Goal: Information Seeking & Learning: Learn about a topic

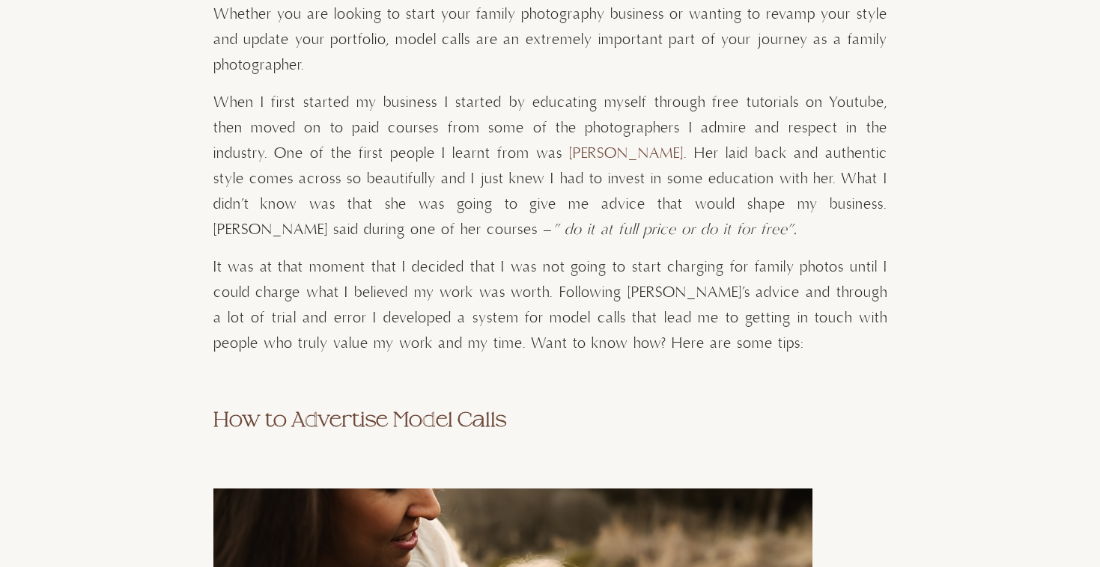
scroll to position [1192, 0]
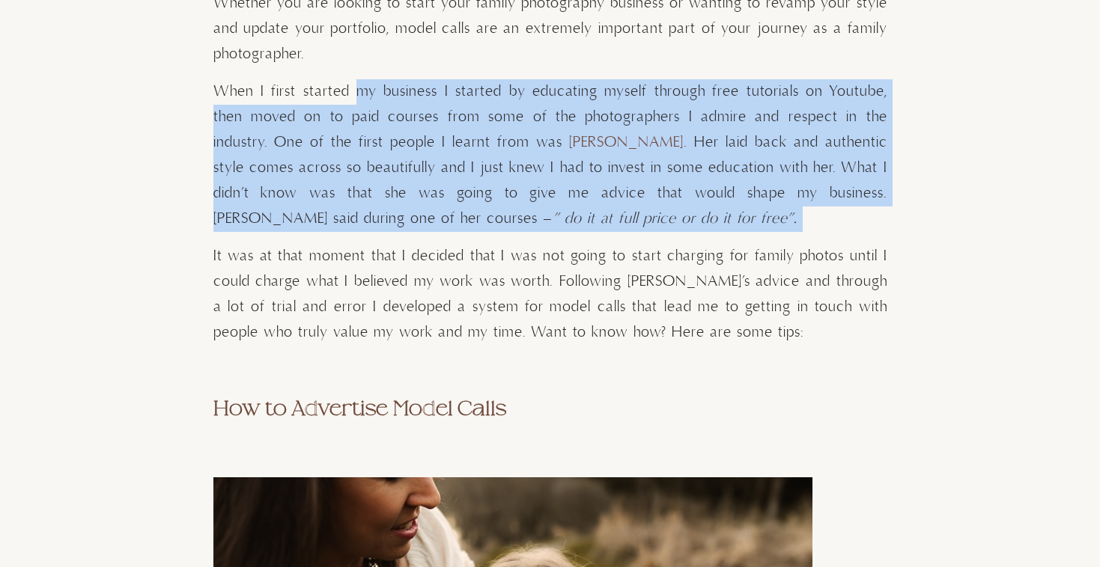
drag, startPoint x: 347, startPoint y: 81, endPoint x: 474, endPoint y: 237, distance: 201.7
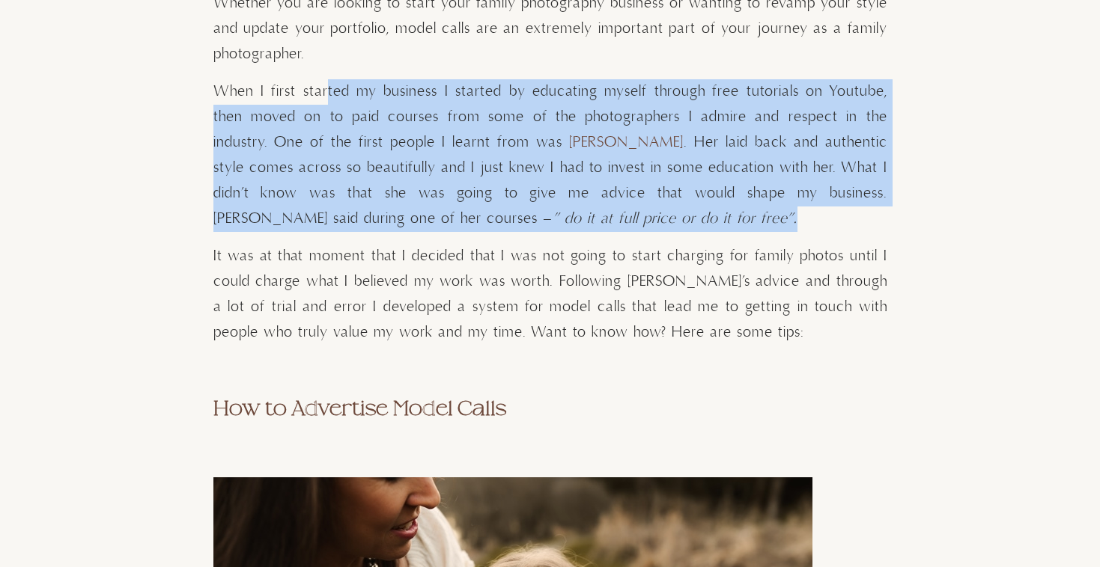
drag, startPoint x: 511, startPoint y: 228, endPoint x: 320, endPoint y: 92, distance: 234.5
click at [320, 92] on p "When I first started my business I started by educating myself through free tut…" at bounding box center [550, 155] width 674 height 153
click at [320, 92] on span "When I first started my business I started by educating myself through free tut…" at bounding box center [550, 117] width 674 height 70
drag, startPoint x: 296, startPoint y: 76, endPoint x: 475, endPoint y: 227, distance: 234.3
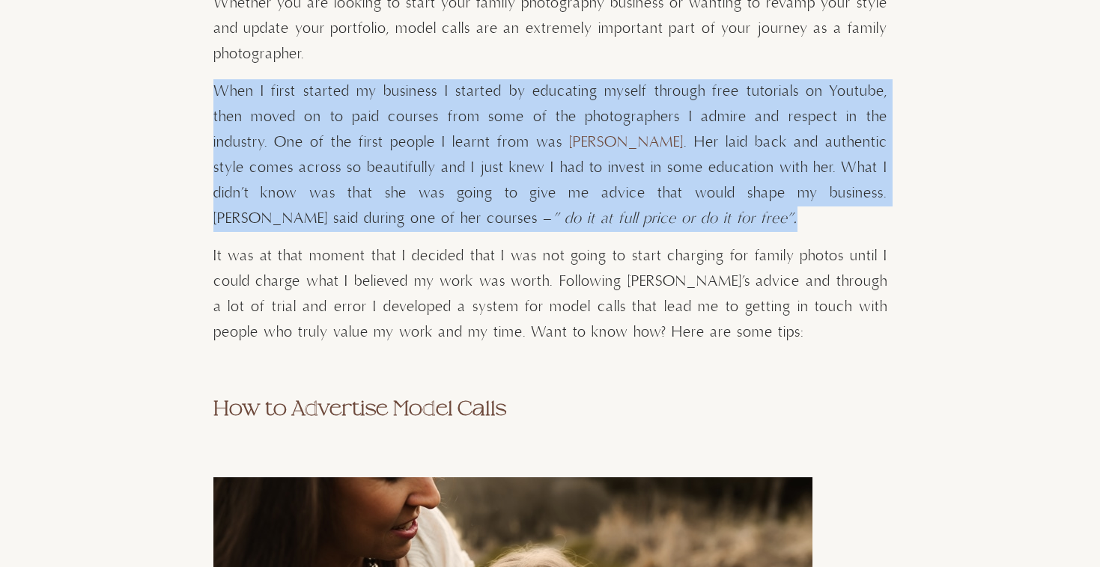
click at [475, 227] on p "When I first started my business I started by educating myself through free tut…" at bounding box center [550, 155] width 674 height 153
drag, startPoint x: 527, startPoint y: 216, endPoint x: 344, endPoint y: 67, distance: 236.3
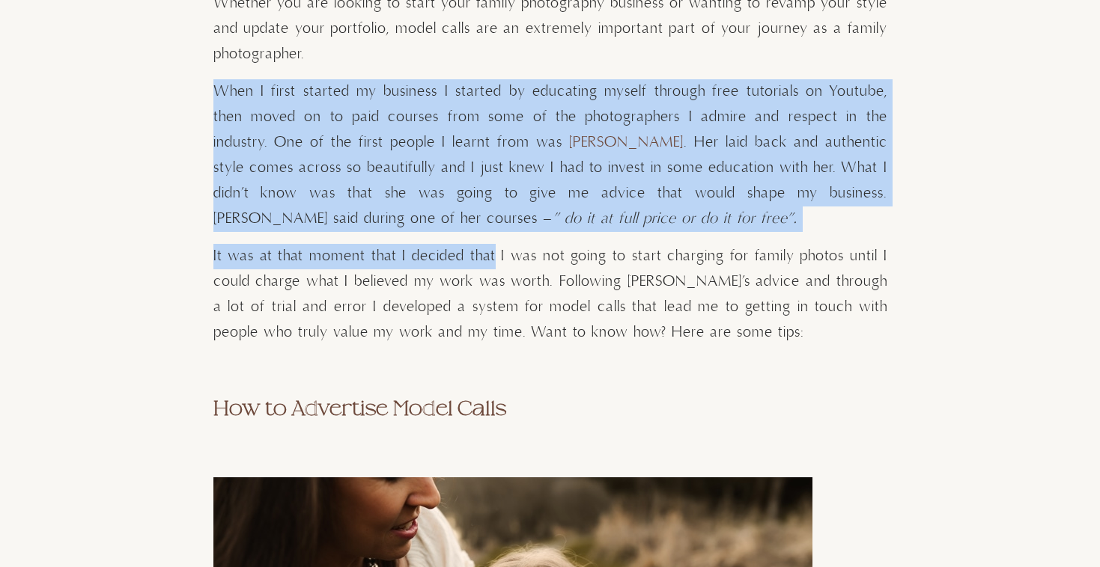
drag, startPoint x: 344, startPoint y: 67, endPoint x: 481, endPoint y: 247, distance: 225.9
click at [481, 247] on span "It was at that moment that I decided that I was not going to start charging for…" at bounding box center [550, 294] width 674 height 95
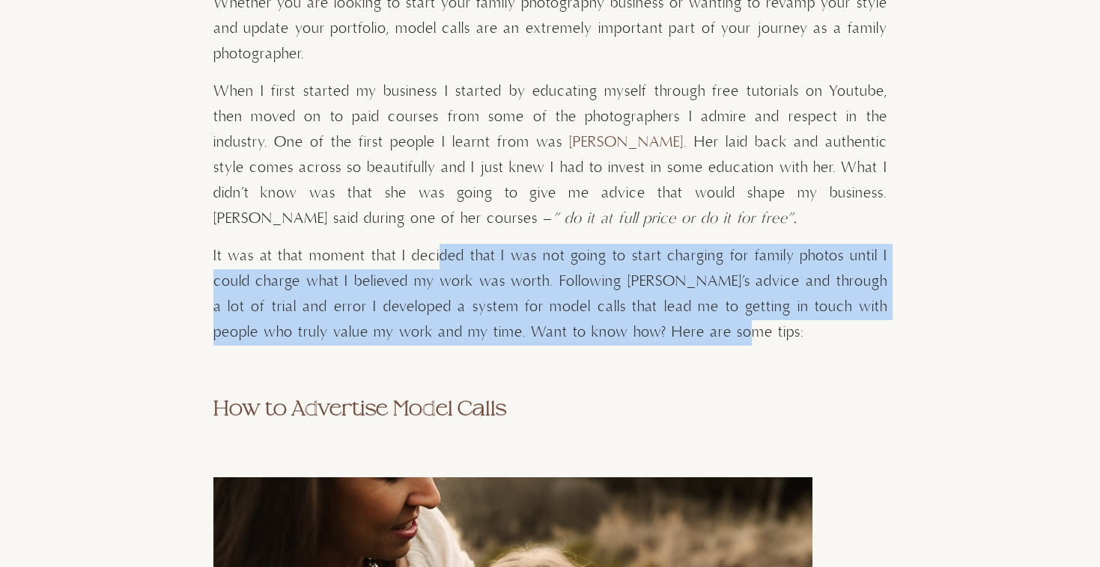
drag, startPoint x: 564, startPoint y: 345, endPoint x: 433, endPoint y: 238, distance: 169.8
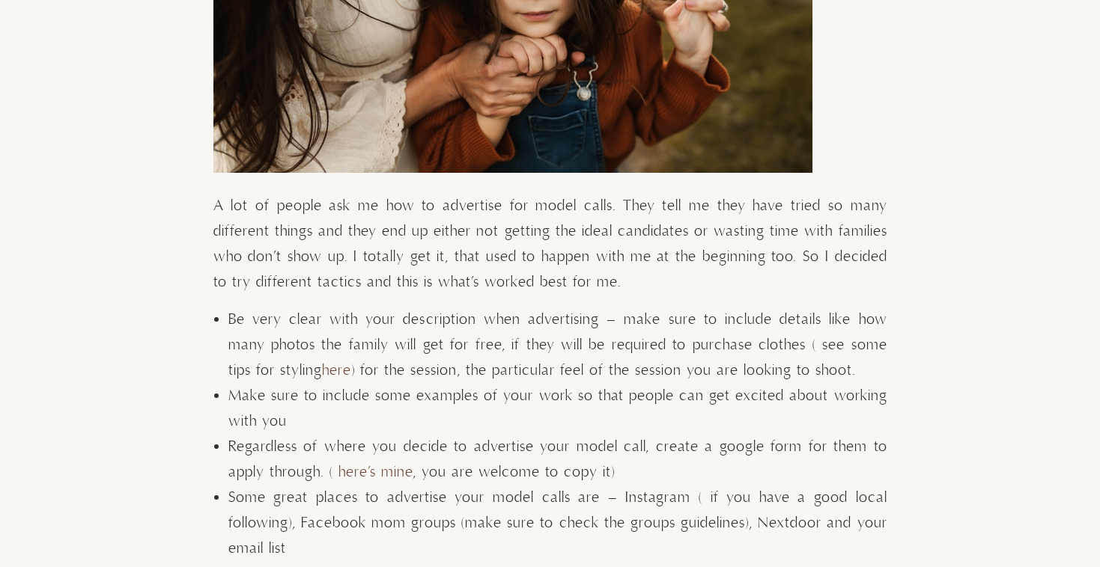
scroll to position [1901, 0]
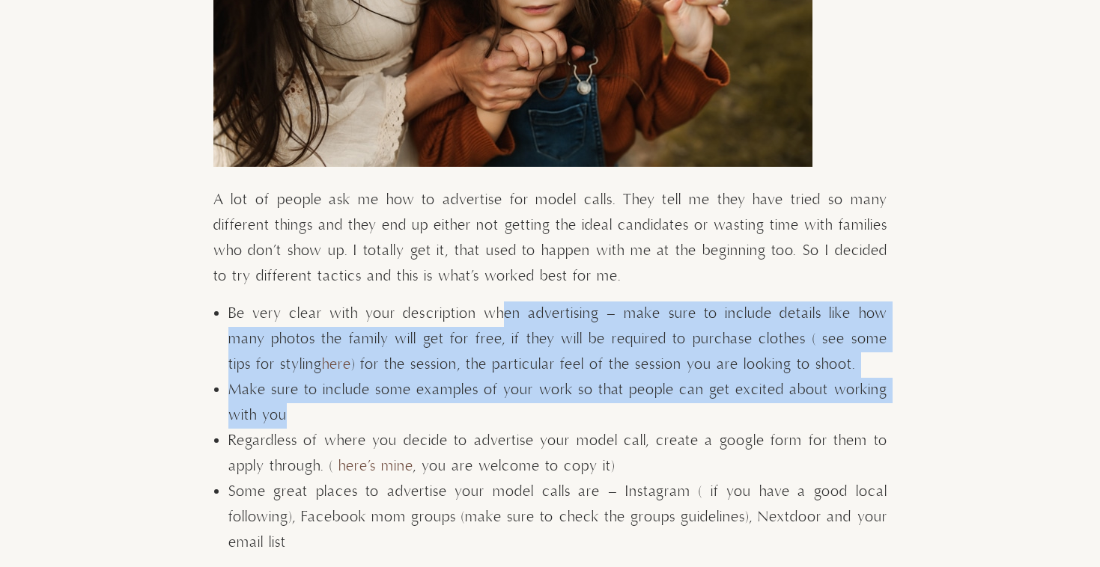
drag, startPoint x: 601, startPoint y: 412, endPoint x: 481, endPoint y: 300, distance: 163.7
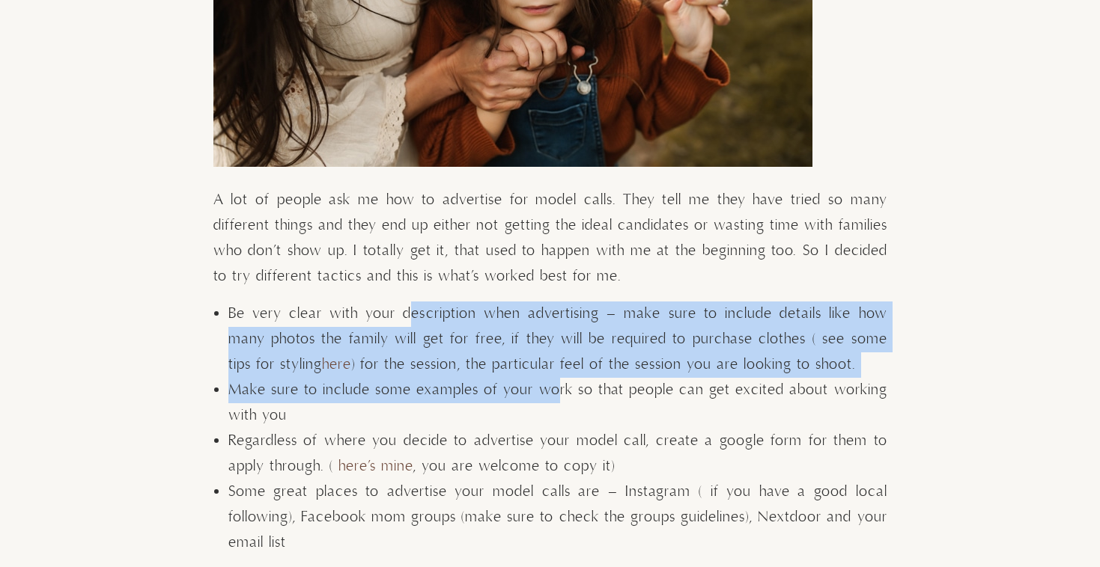
drag, startPoint x: 395, startPoint y: 310, endPoint x: 562, endPoint y: 393, distance: 187.1
click at [562, 392] on ul "Be very clear with your description when advertising – make sure to include det…" at bounding box center [557, 429] width 659 height 255
click at [562, 393] on span "Make sure to include some examples of your work so that people can get excited …" at bounding box center [557, 403] width 659 height 44
drag, startPoint x: 591, startPoint y: 393, endPoint x: 398, endPoint y: 305, distance: 213.1
click at [398, 306] on ul "Be very clear with your description when advertising – make sure to include det…" at bounding box center [557, 429] width 659 height 255
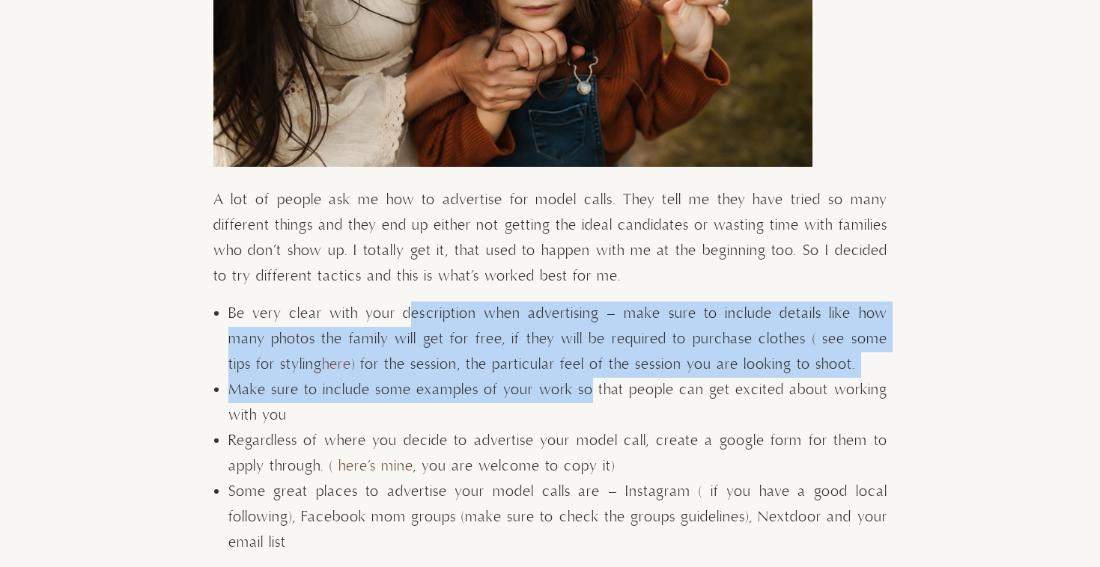
click at [398, 305] on span "Be very clear with your description when advertising – make sure to include det…" at bounding box center [557, 340] width 659 height 70
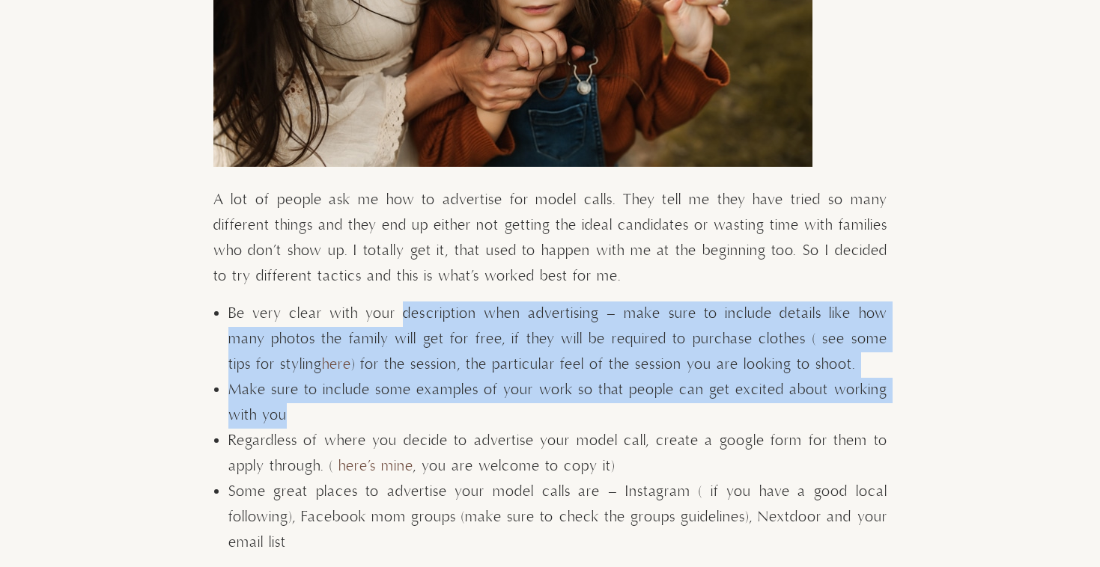
drag, startPoint x: 398, startPoint y: 305, endPoint x: 540, endPoint y: 404, distance: 173.6
click at [540, 404] on ul "Be very clear with your description when advertising – make sure to include det…" at bounding box center [557, 429] width 659 height 255
click at [540, 404] on li "Make sure to include some examples of your work so that people can get excited …" at bounding box center [557, 403] width 659 height 51
drag, startPoint x: 552, startPoint y: 404, endPoint x: 328, endPoint y: 317, distance: 240.8
click at [328, 318] on ul "Be very clear with your description when advertising – make sure to include det…" at bounding box center [557, 429] width 659 height 255
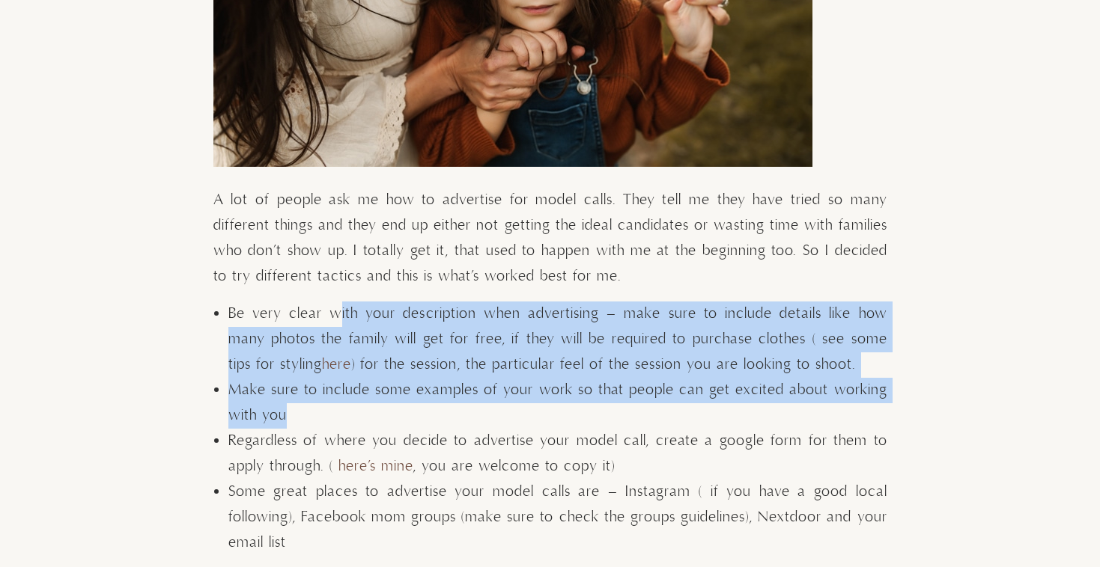
click at [328, 317] on span "Be very clear with your description when advertising – make sure to include det…" at bounding box center [557, 340] width 659 height 70
drag, startPoint x: 289, startPoint y: 296, endPoint x: 498, endPoint y: 411, distance: 238.2
click at [498, 411] on li "Make sure to include some examples of your work so that people can get excited …" at bounding box center [557, 403] width 659 height 51
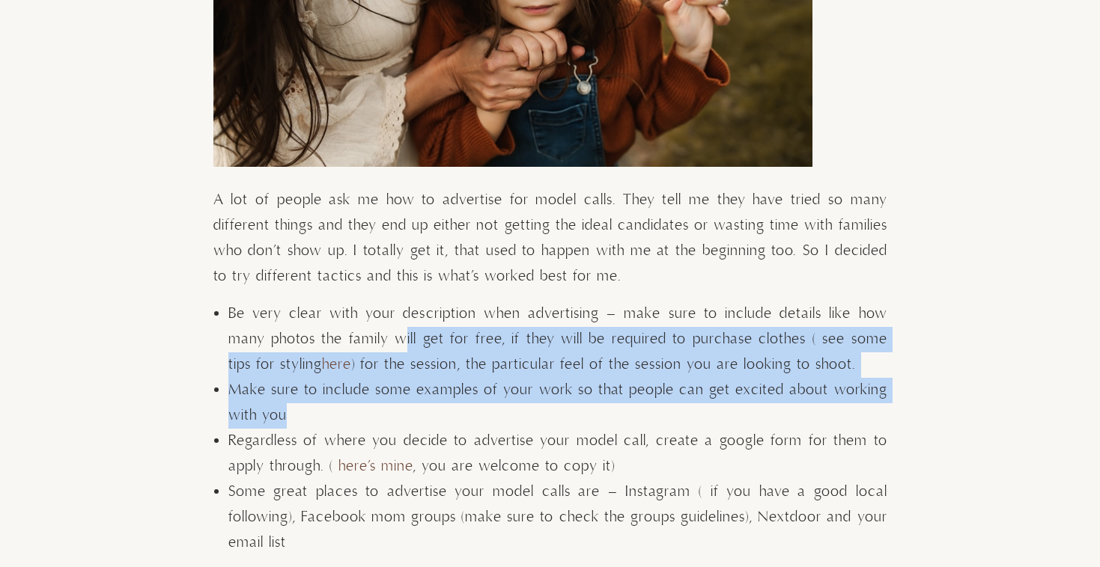
drag, startPoint x: 498, startPoint y: 411, endPoint x: 357, endPoint y: 322, distance: 166.6
click at [357, 322] on ul "Be very clear with your description when advertising – make sure to include det…" at bounding box center [557, 429] width 659 height 255
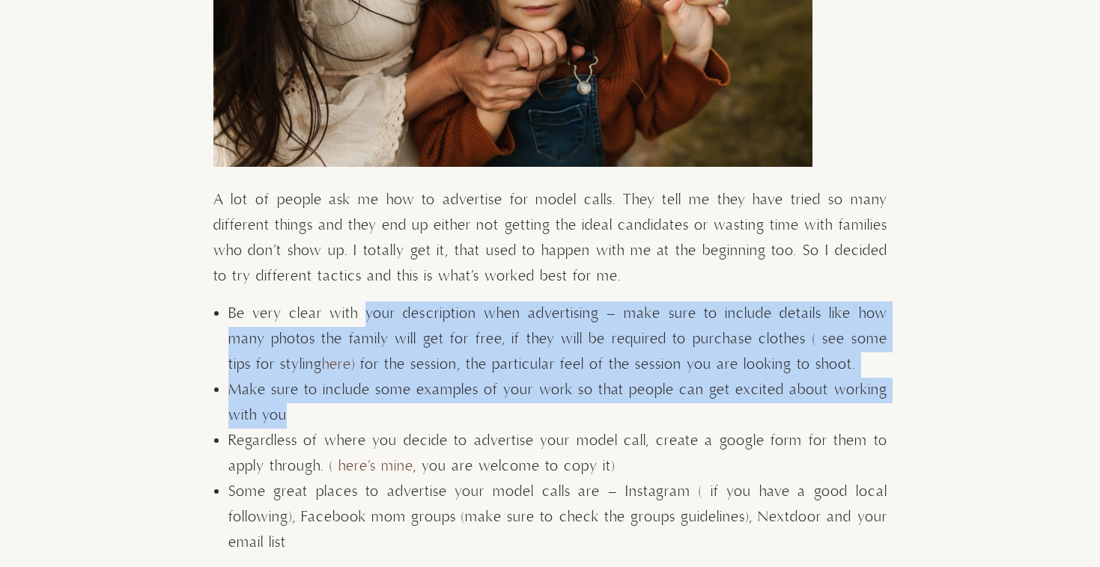
click at [357, 320] on span "Be very clear with your description when advertising – make sure to include det…" at bounding box center [557, 340] width 659 height 70
drag, startPoint x: 441, startPoint y: 411, endPoint x: 272, endPoint y: 289, distance: 208.6
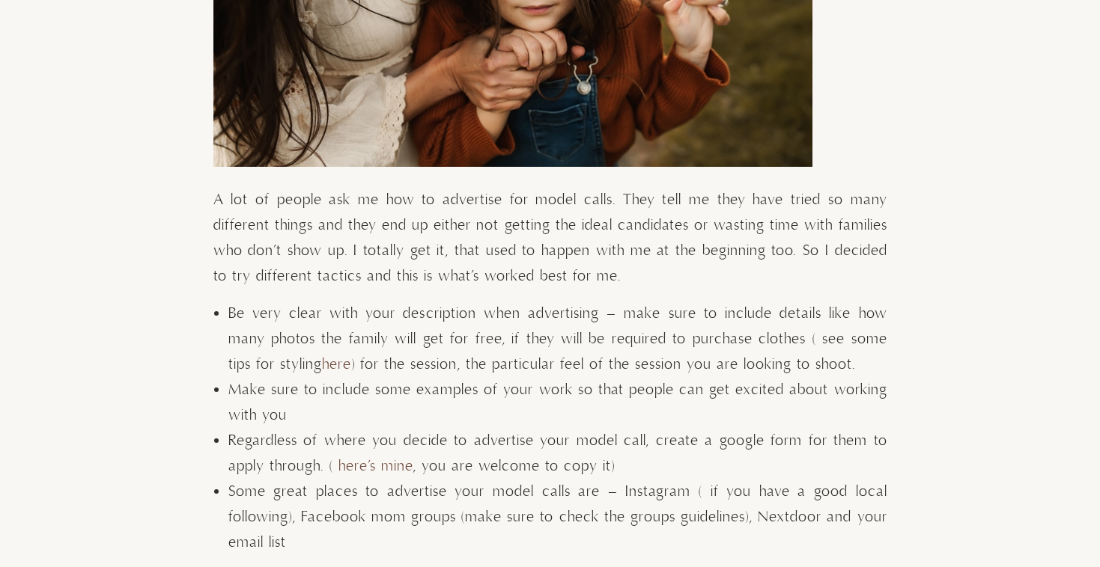
click at [272, 289] on p "A lot of people ask me how to advertise for model calls. They tell me they have…" at bounding box center [550, 239] width 674 height 102
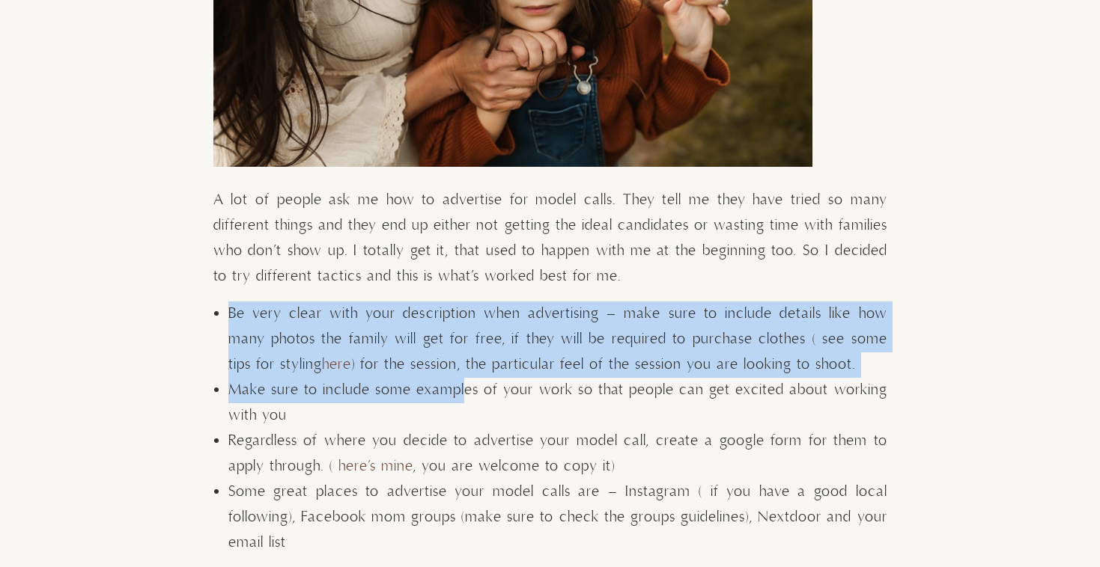
drag, startPoint x: 258, startPoint y: 290, endPoint x: 474, endPoint y: 391, distance: 238.8
click at [474, 391] on span "Make sure to include some examples of your work so that people can get excited …" at bounding box center [557, 403] width 659 height 44
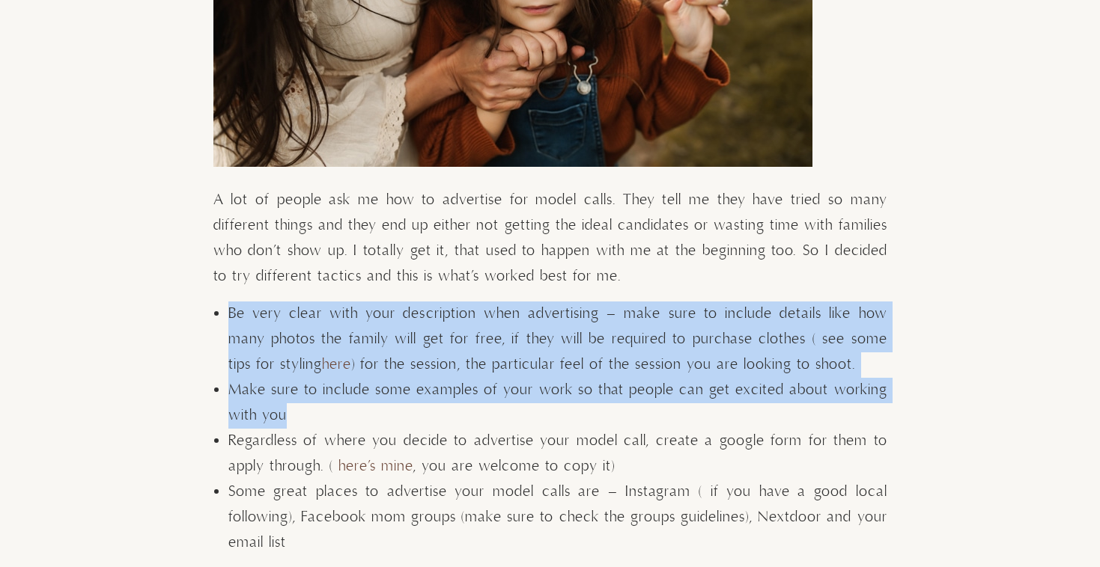
drag, startPoint x: 493, startPoint y: 401, endPoint x: 287, endPoint y: 290, distance: 233.8
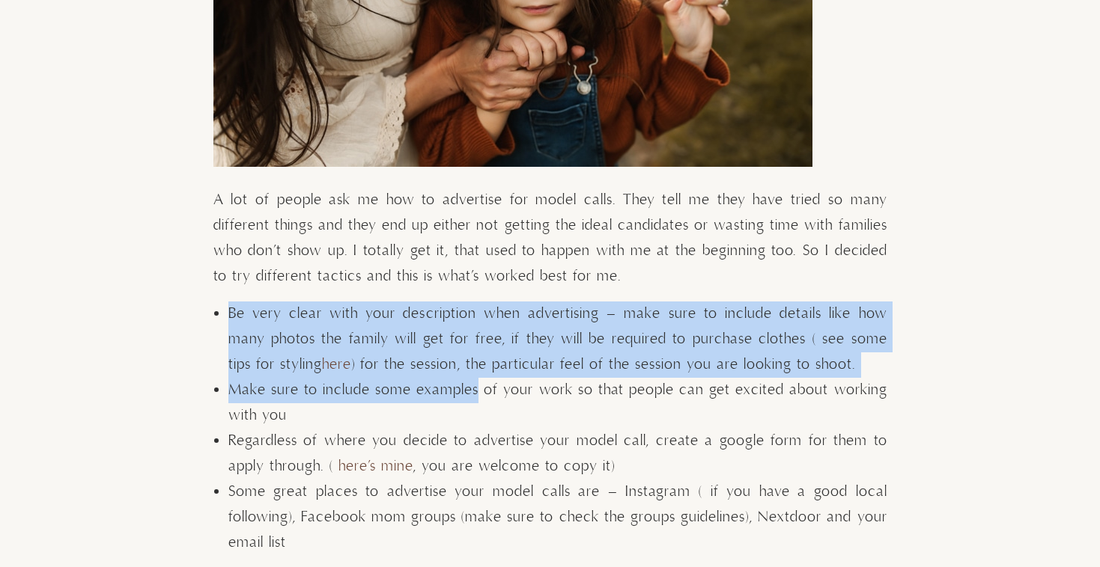
drag, startPoint x: 287, startPoint y: 290, endPoint x: 446, endPoint y: 402, distance: 194.0
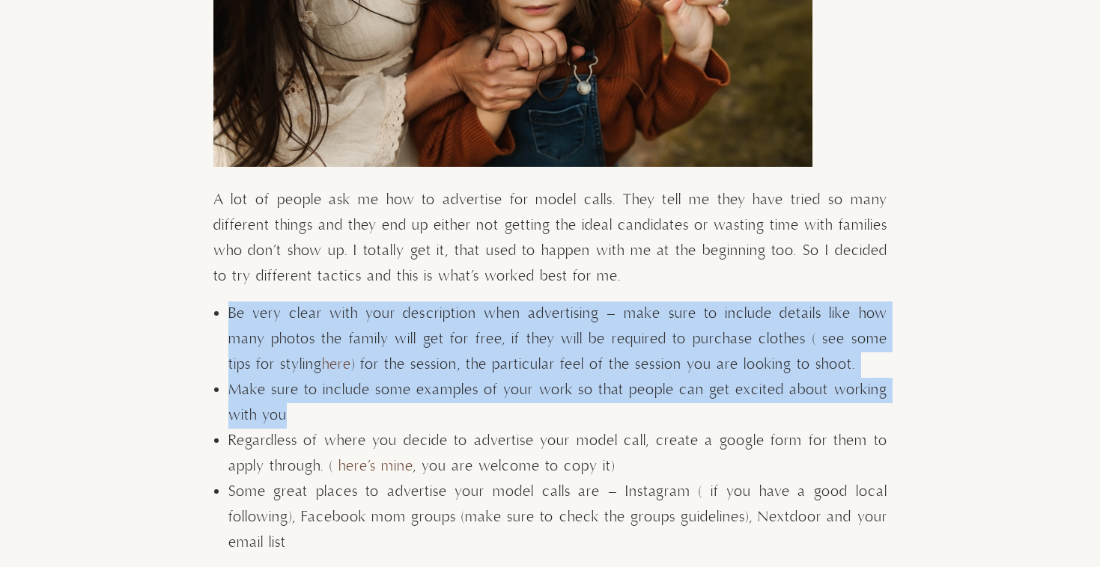
click at [446, 402] on li "Make sure to include some examples of your work so that people can get excited …" at bounding box center [557, 403] width 659 height 51
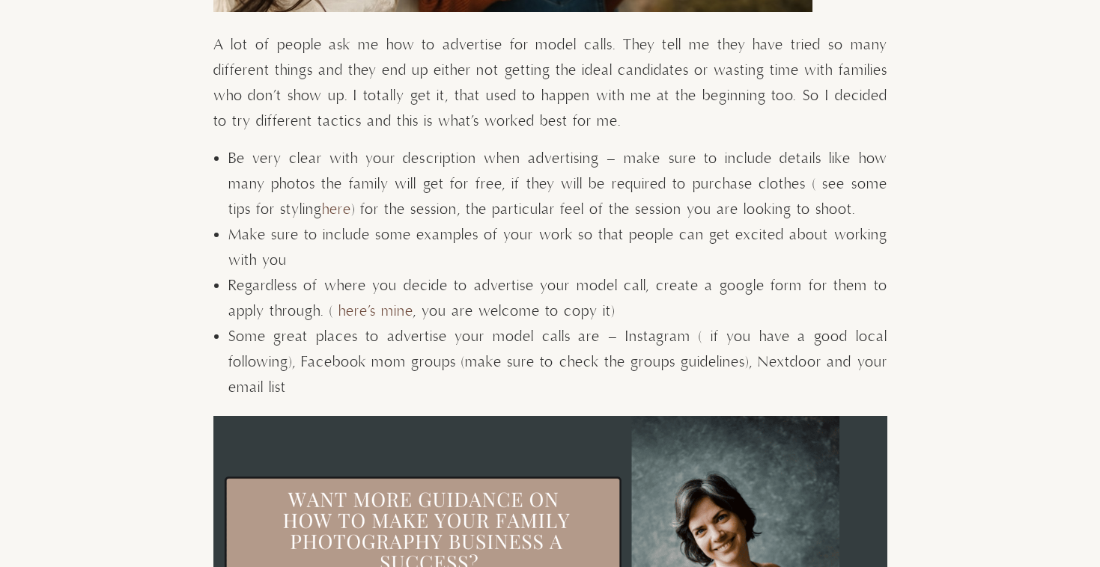
scroll to position [2080, 0]
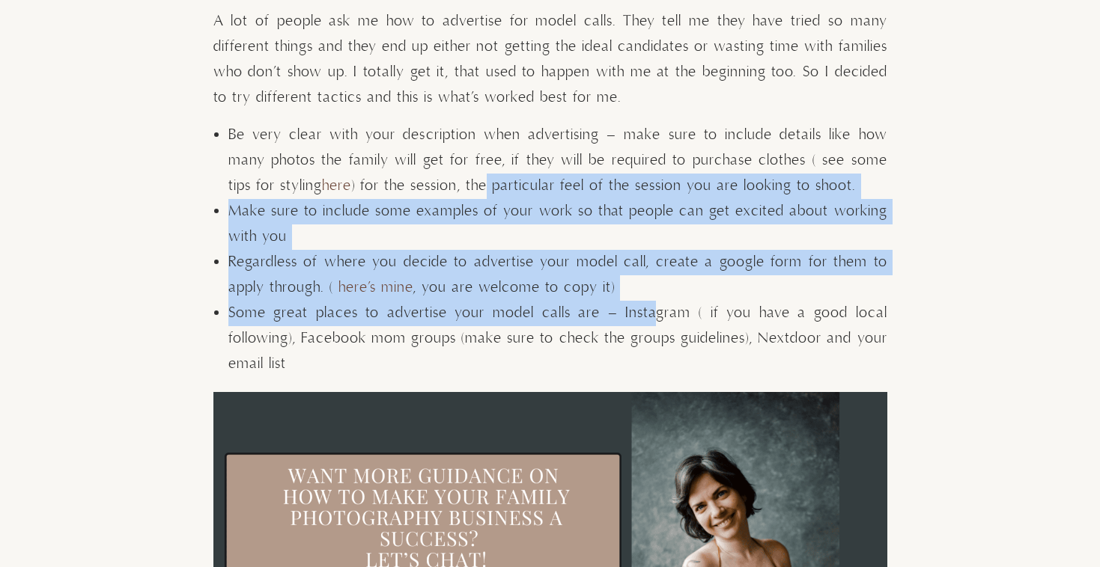
drag, startPoint x: 654, startPoint y: 302, endPoint x: 434, endPoint y: 182, distance: 249.9
click at [434, 183] on ul "Be very clear with your description when advertising – make sure to include det…" at bounding box center [557, 250] width 659 height 255
click at [434, 182] on span "Be very clear with your description when advertising – make sure to include det…" at bounding box center [557, 161] width 659 height 70
drag, startPoint x: 363, startPoint y: 109, endPoint x: 575, endPoint y: 270, distance: 266.5
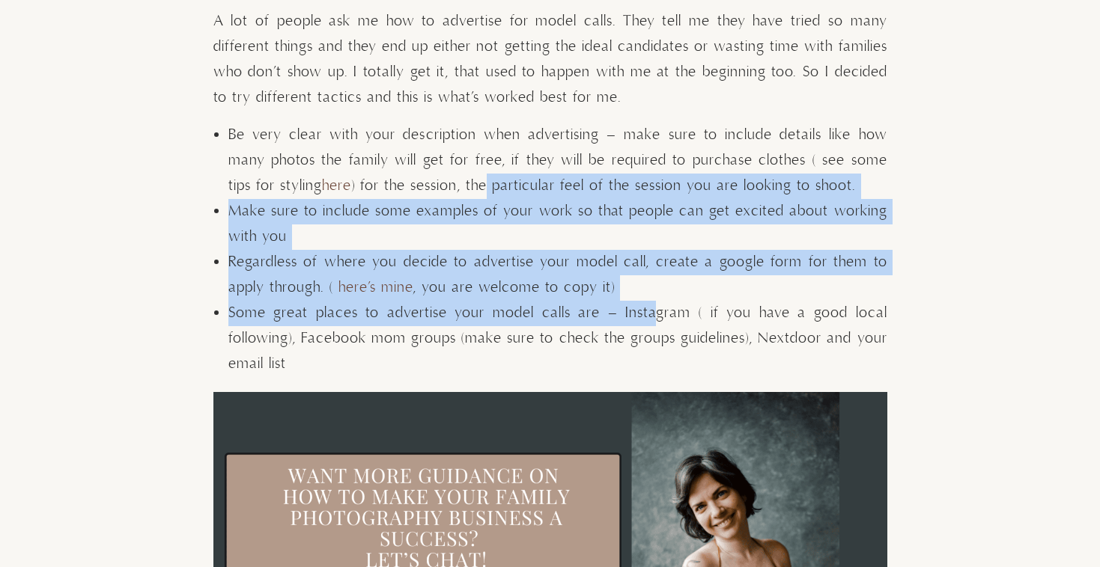
click at [575, 270] on span "Regardless of where you decide to advertise your model call, create a google fo…" at bounding box center [557, 275] width 659 height 44
drag, startPoint x: 656, startPoint y: 293, endPoint x: 468, endPoint y: 187, distance: 215.9
click at [469, 188] on ul "Be very clear with your description when advertising – make sure to include det…" at bounding box center [557, 250] width 659 height 255
click at [468, 187] on span "Be very clear with your description when advertising – make sure to include det…" at bounding box center [557, 161] width 659 height 70
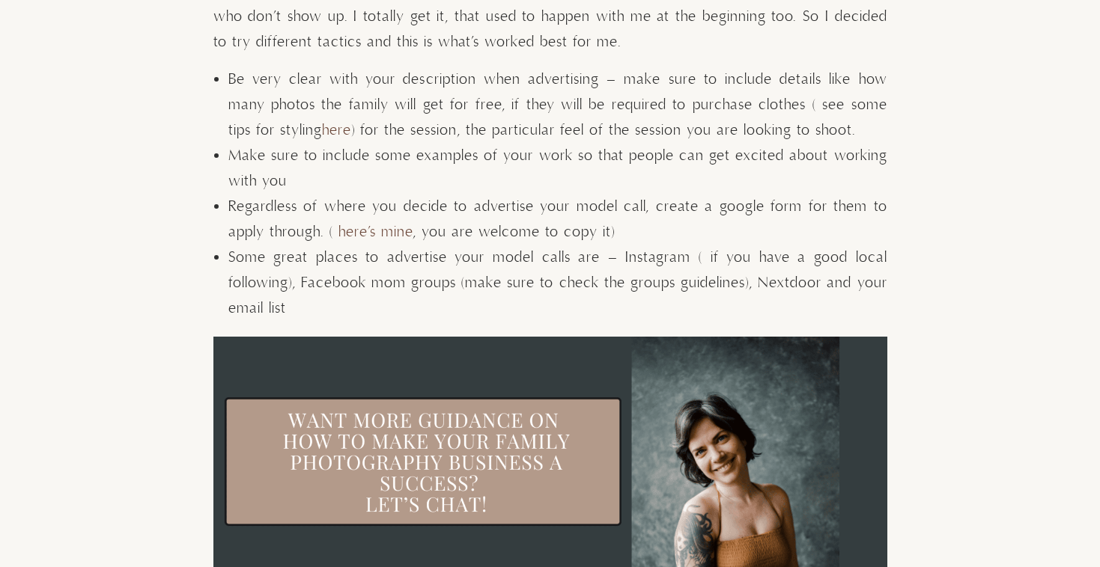
scroll to position [2153, 0]
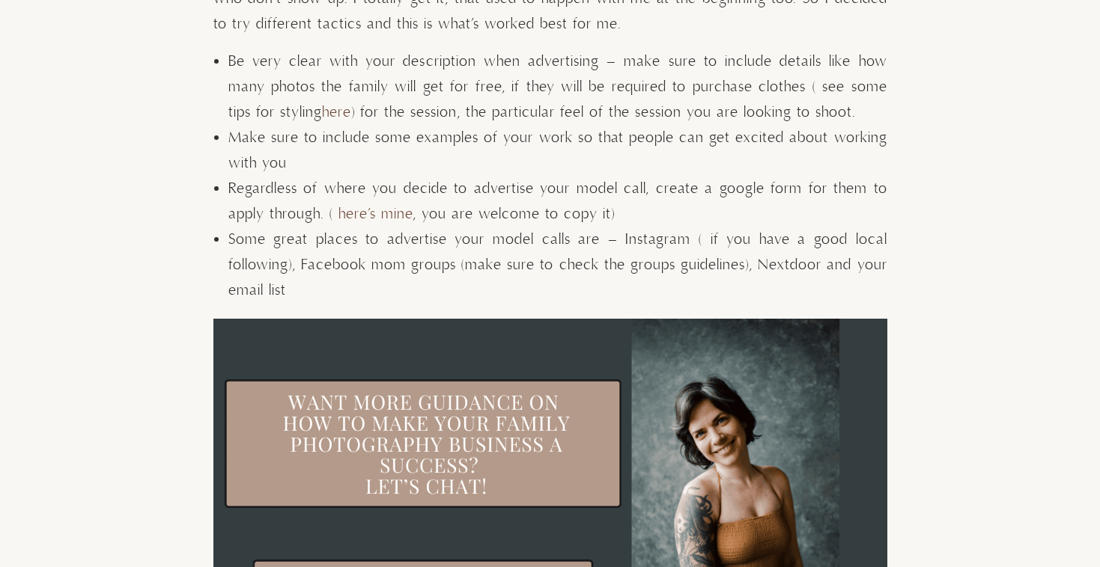
drag, startPoint x: 436, startPoint y: 283, endPoint x: 455, endPoint y: 297, distance: 24.1
click at [454, 297] on li "Some great places to advertise your model calls are – Instagram ( if you have a…" at bounding box center [557, 266] width 659 height 76
click at [455, 297] on li "Some great places to advertise your model calls are – Instagram ( if you have a…" at bounding box center [557, 266] width 659 height 76
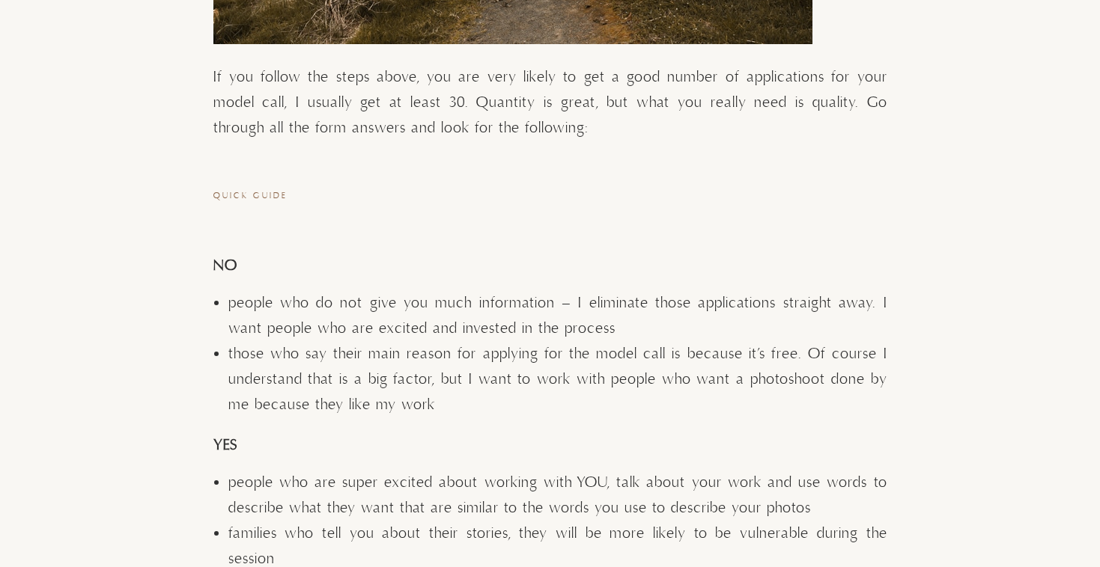
scroll to position [3306, 0]
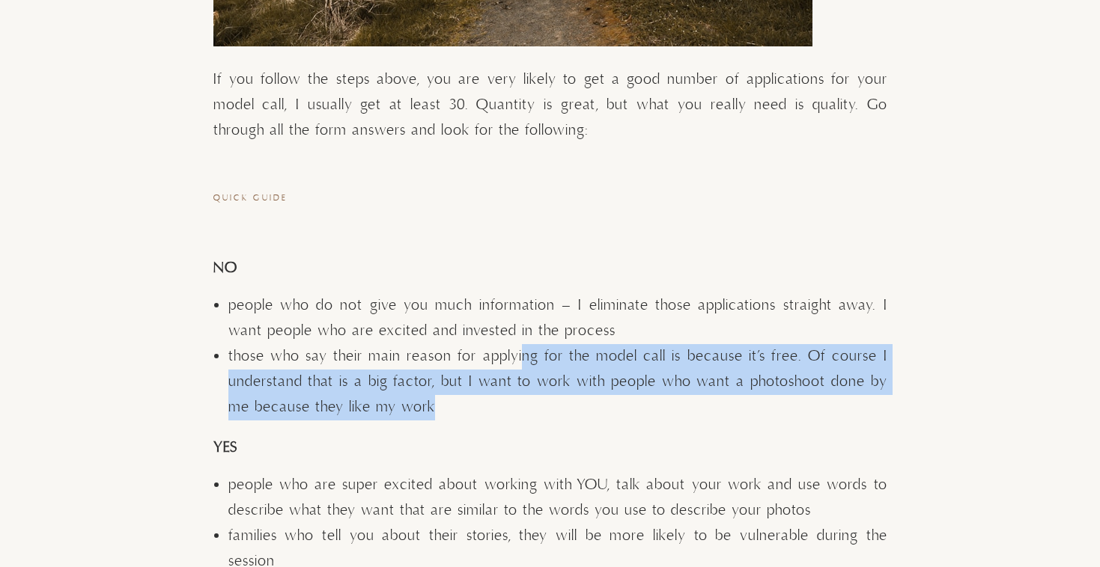
drag, startPoint x: 575, startPoint y: 406, endPoint x: 522, endPoint y: 366, distance: 66.3
click at [522, 366] on li "those who say their main reason for applying for the model call is because it’s…" at bounding box center [557, 382] width 659 height 76
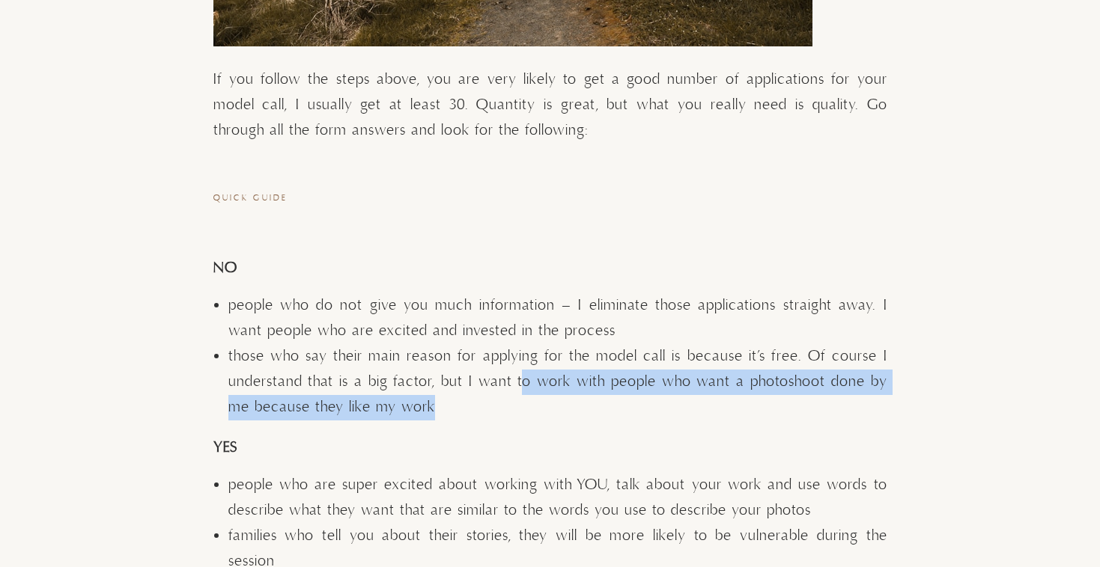
click at [522, 366] on li "those who say their main reason for applying for the model call is because it’s…" at bounding box center [557, 382] width 659 height 76
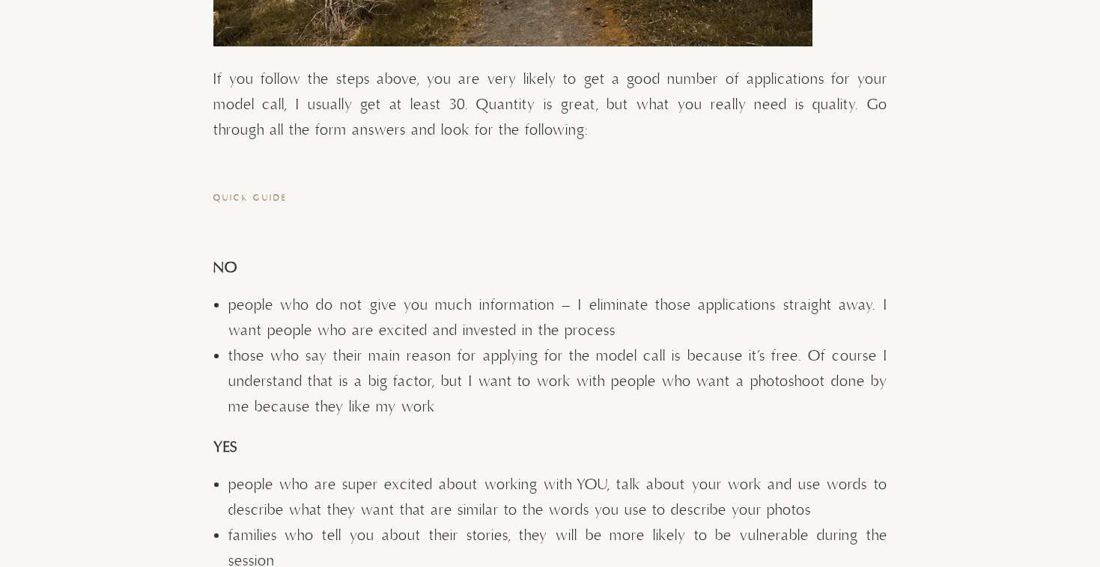
click at [253, 198] on h3 "Quick Guide" at bounding box center [550, 198] width 674 height 11
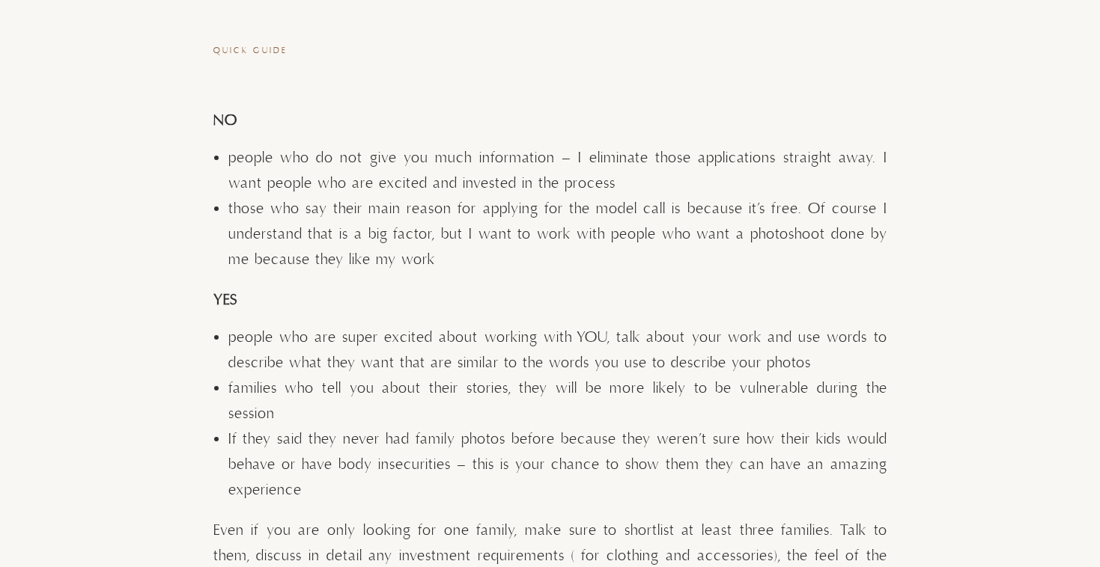
scroll to position [3453, 0]
drag, startPoint x: 485, startPoint y: 249, endPoint x: 486, endPoint y: 265, distance: 15.7
click at [486, 265] on li "those who say their main reason for applying for the model call is because it’s…" at bounding box center [557, 235] width 659 height 76
click at [469, 249] on li "those who say their main reason for applying for the model call is because it’s…" at bounding box center [557, 235] width 659 height 76
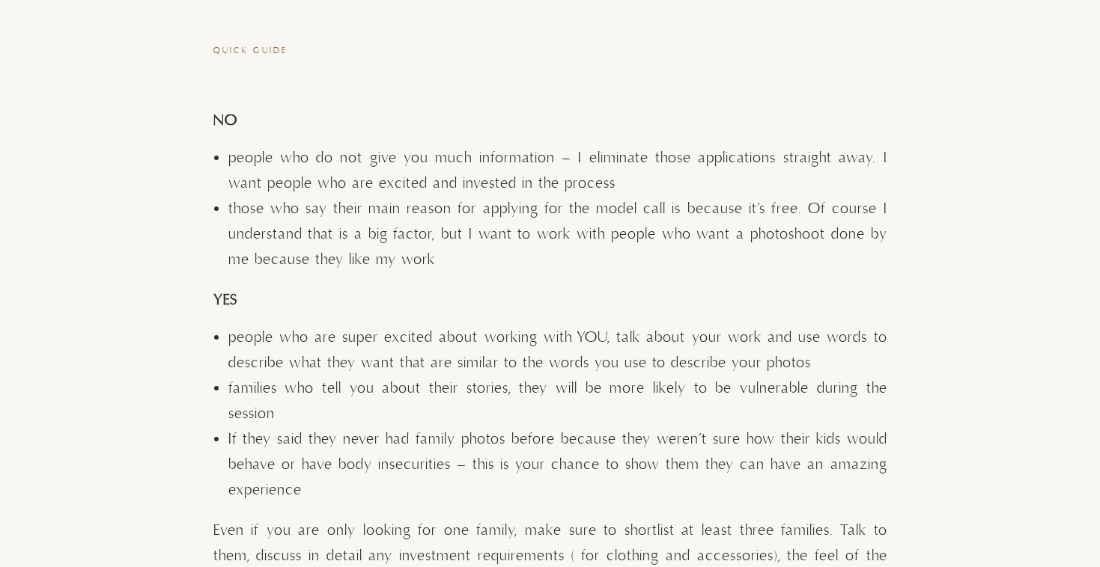
drag, startPoint x: 481, startPoint y: 256, endPoint x: 463, endPoint y: 264, distance: 19.8
click at [463, 264] on li "those who say their main reason for applying for the model call is because it’s…" at bounding box center [557, 235] width 659 height 76
click at [462, 264] on li "those who say their main reason for applying for the model call is because it’s…" at bounding box center [557, 235] width 659 height 76
drag, startPoint x: 484, startPoint y: 264, endPoint x: 436, endPoint y: 249, distance: 49.7
click at [437, 249] on li "those who say their main reason for applying for the model call is because it’s…" at bounding box center [557, 235] width 659 height 76
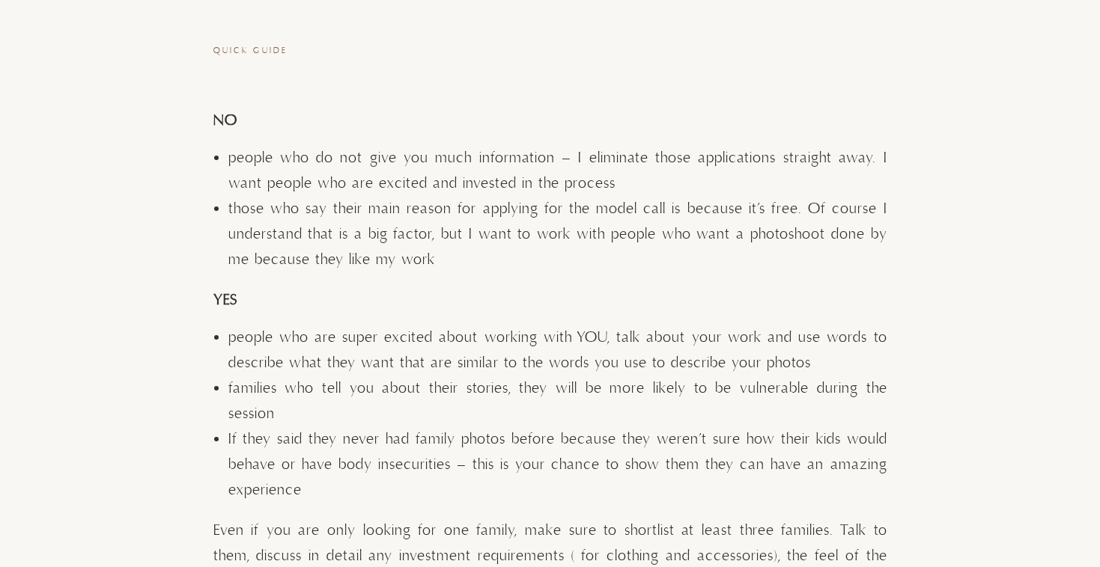
click at [436, 249] on li "those who say their main reason for applying for the model call is because it’s…" at bounding box center [557, 235] width 659 height 76
drag, startPoint x: 454, startPoint y: 255, endPoint x: 469, endPoint y: 261, distance: 15.9
click at [468, 261] on li "those who say their main reason for applying for the model call is because it’s…" at bounding box center [557, 235] width 659 height 76
click at [469, 261] on li "those who say their main reason for applying for the model call is because it’s…" at bounding box center [557, 235] width 659 height 76
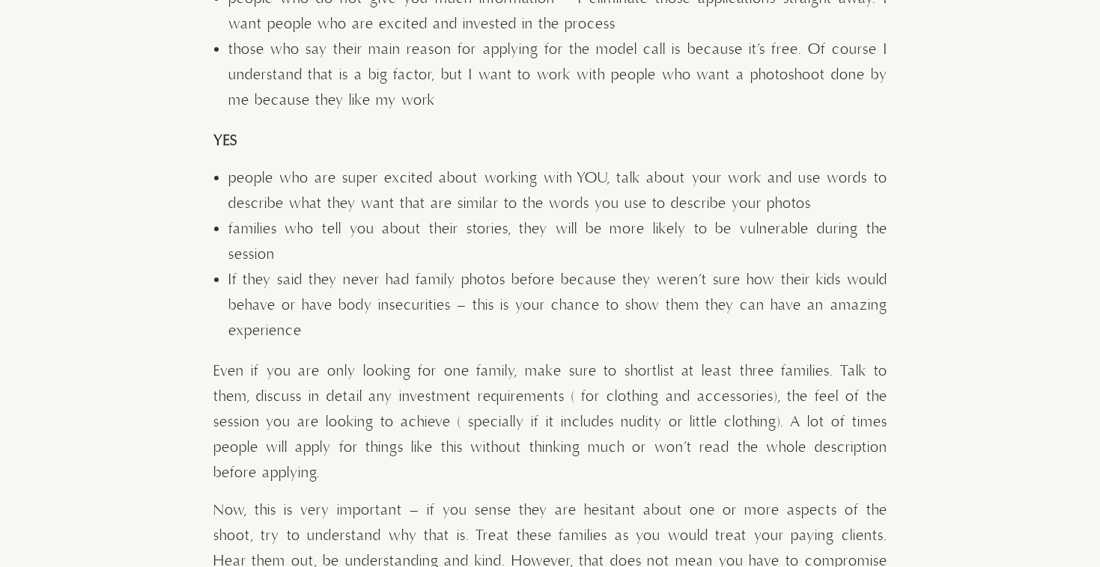
scroll to position [3630, 0]
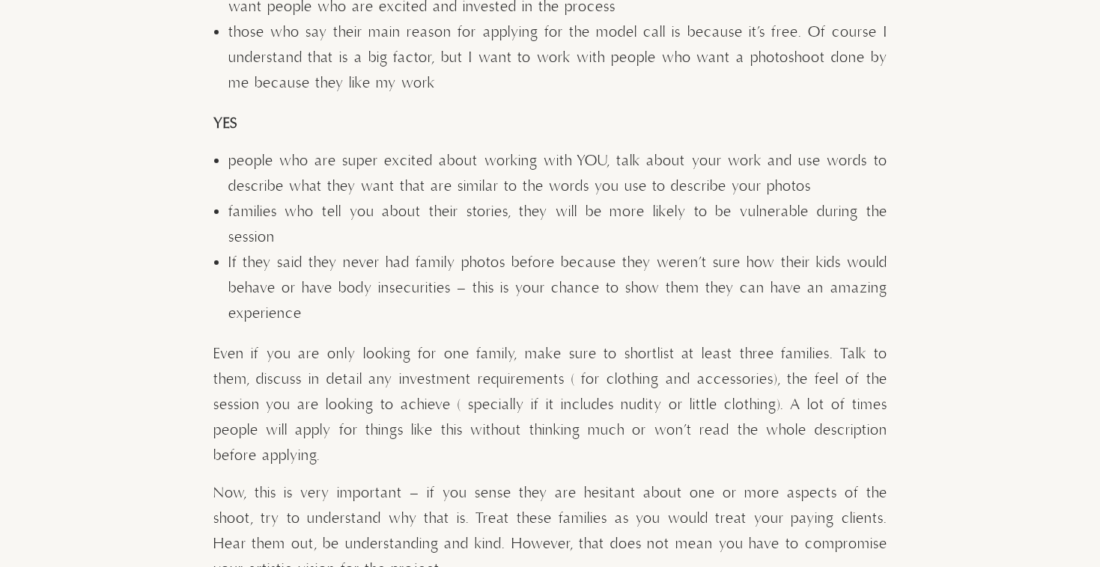
click at [345, 311] on li "If they said they never had family photos before because they weren’t sure how …" at bounding box center [557, 289] width 659 height 76
drag, startPoint x: 367, startPoint y: 308, endPoint x: 355, endPoint y: 312, distance: 12.8
click at [355, 312] on li "If they said they never had family photos before because they weren’t sure how …" at bounding box center [557, 289] width 659 height 76
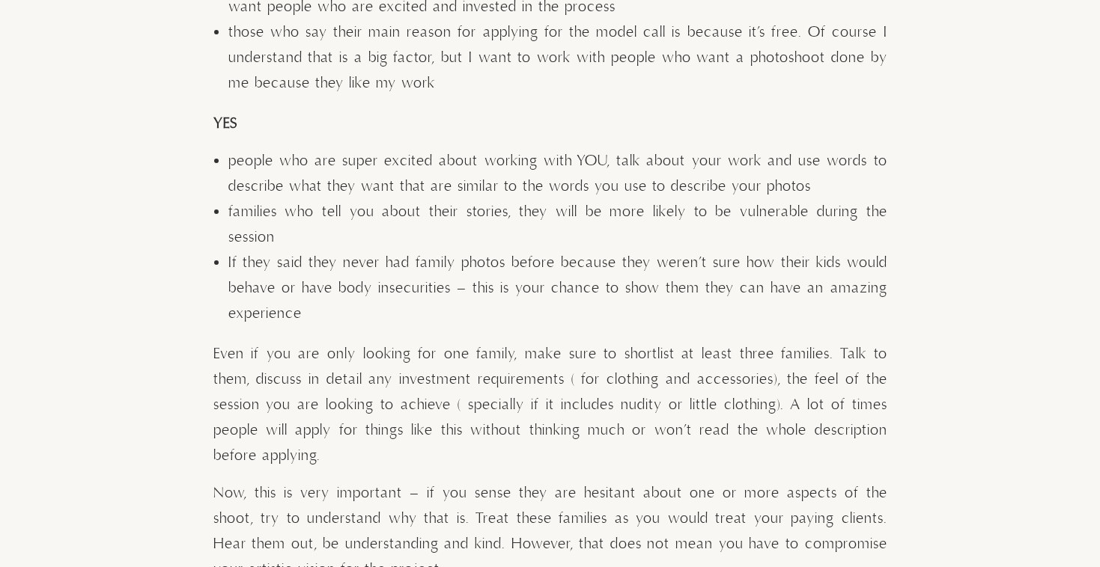
drag, startPoint x: 359, startPoint y: 313, endPoint x: 362, endPoint y: 323, distance: 10.7
click at [360, 323] on li "If they said they never had family photos before because they weren’t sure how …" at bounding box center [557, 289] width 659 height 76
click at [362, 323] on li "If they said they never had family photos before because they weren’t sure how …" at bounding box center [557, 289] width 659 height 76
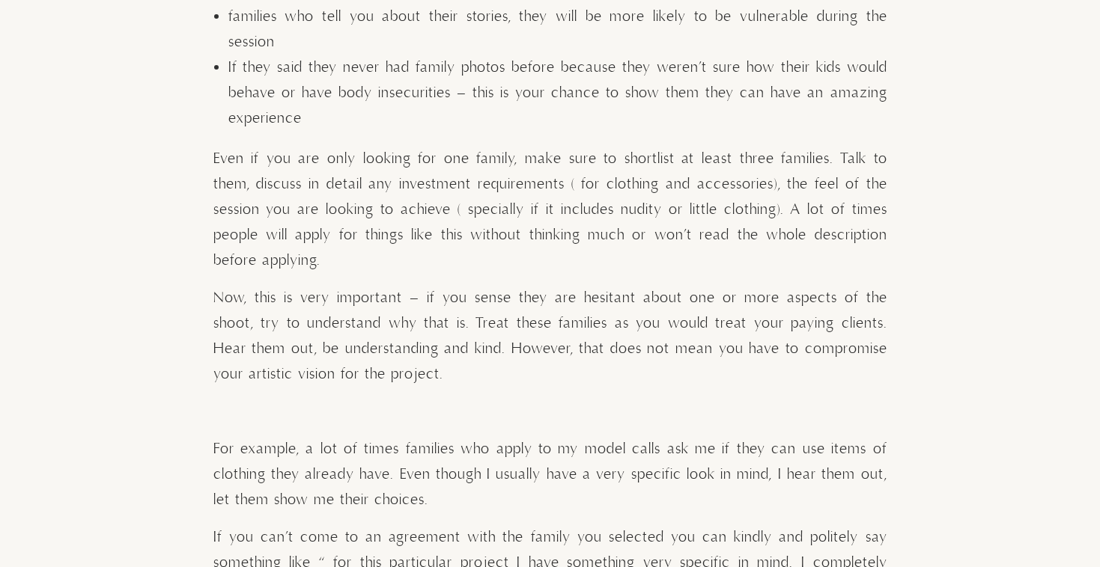
scroll to position [3828, 0]
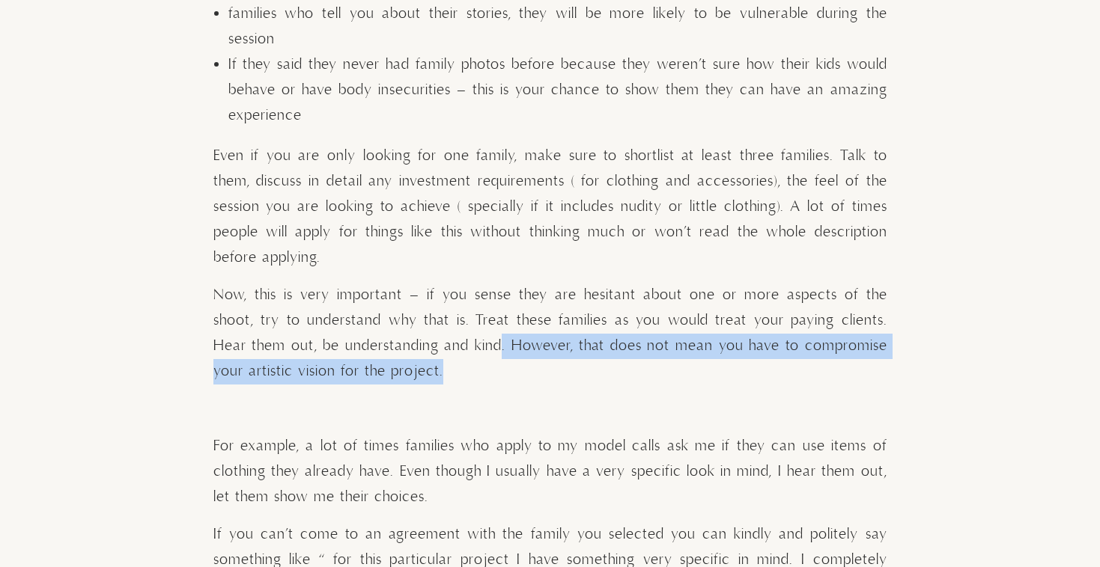
drag, startPoint x: 413, startPoint y: 356, endPoint x: 426, endPoint y: 326, distance: 32.5
click at [425, 326] on p "Now, this is very important – if you sense they are hesitant about one or more …" at bounding box center [550, 334] width 674 height 102
click at [426, 326] on span "Now, this is very important – if you sense they are hesitant about one or more …" at bounding box center [550, 333] width 674 height 95
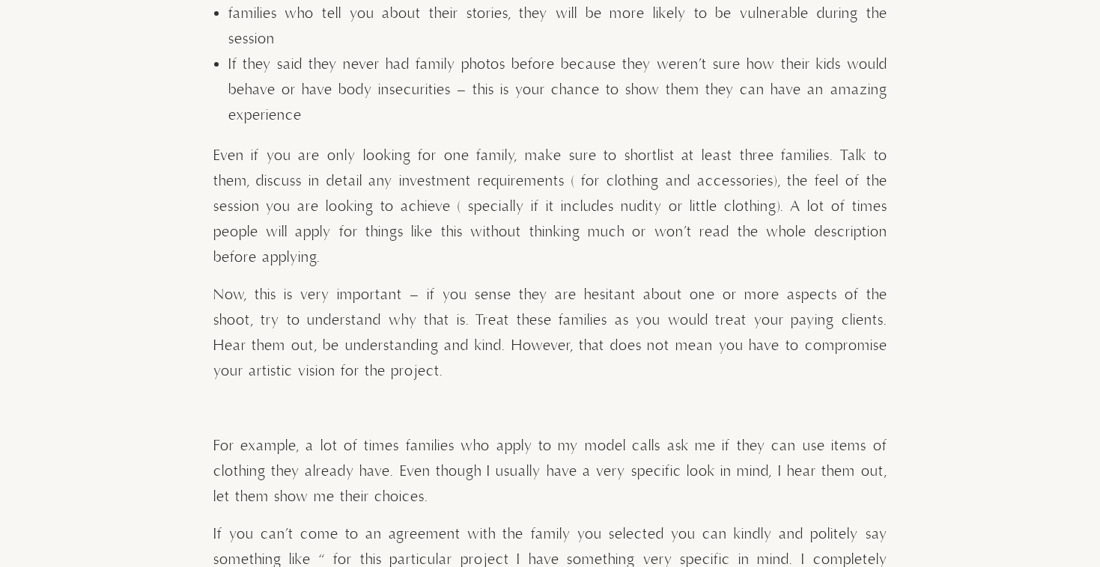
drag, startPoint x: 475, startPoint y: 353, endPoint x: 498, endPoint y: 351, distance: 22.5
click at [498, 351] on p "Now, this is very important – if you sense they are hesitant about one or more …" at bounding box center [550, 334] width 674 height 102
click at [498, 352] on p "Now, this is very important – if you sense they are hesitant about one or more …" at bounding box center [550, 334] width 674 height 102
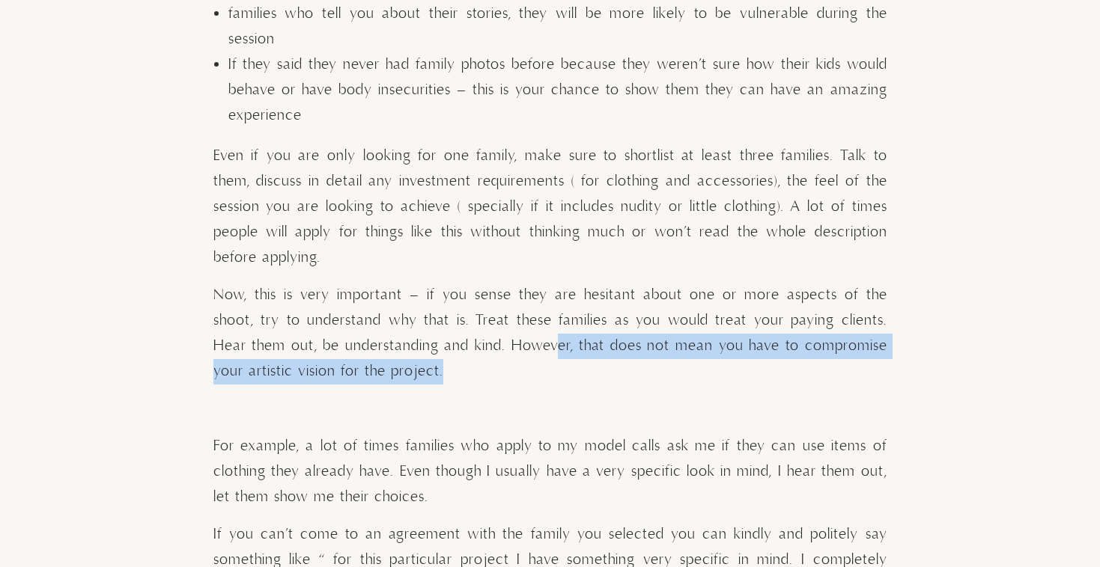
drag, startPoint x: 508, startPoint y: 352, endPoint x: 487, endPoint y: 330, distance: 30.2
click at [486, 329] on p "Now, this is very important – if you sense they are hesitant about one or more …" at bounding box center [550, 334] width 674 height 102
click at [487, 330] on p "Now, this is very important – if you sense they are hesitant about one or more …" at bounding box center [550, 334] width 674 height 102
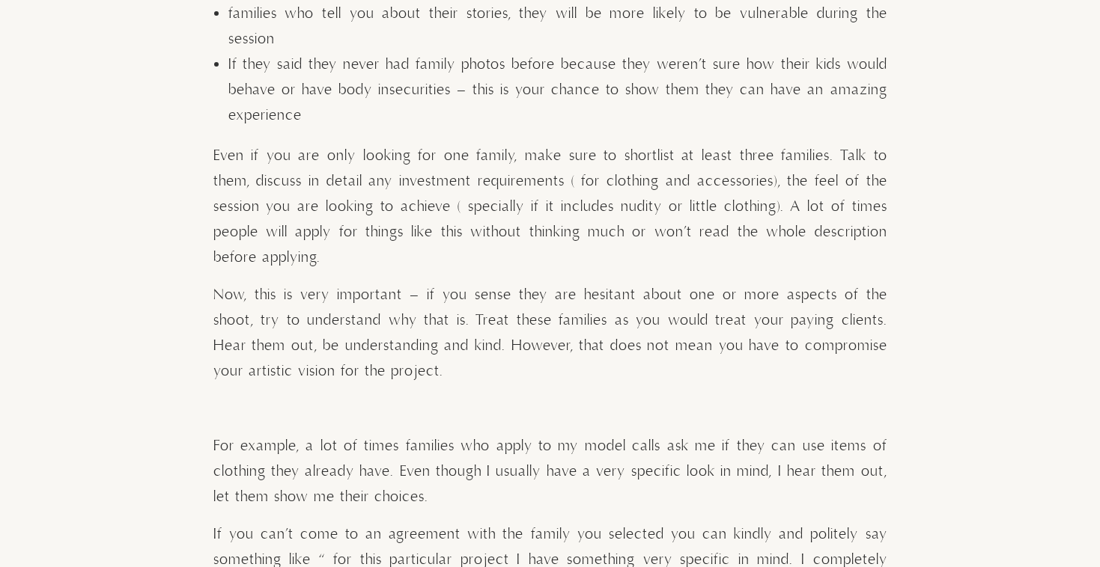
drag, startPoint x: 503, startPoint y: 341, endPoint x: 478, endPoint y: 355, distance: 28.5
click at [478, 354] on p "Now, this is very important – if you sense they are hesitant about one or more …" at bounding box center [550, 334] width 674 height 102
click at [478, 355] on p "Now, this is very important – if you sense they are hesitant about one or more …" at bounding box center [550, 334] width 674 height 102
drag, startPoint x: 479, startPoint y: 356, endPoint x: 505, endPoint y: 356, distance: 26.2
click at [505, 356] on p "Now, this is very important – if you sense they are hesitant about one or more …" at bounding box center [550, 334] width 674 height 102
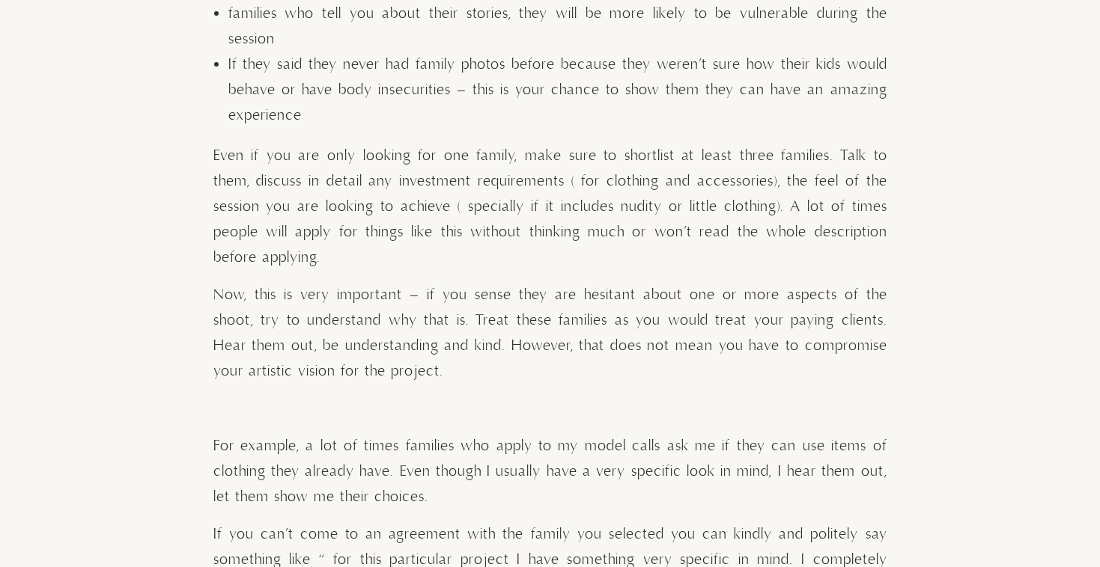
click at [505, 356] on p "Now, this is very important – if you sense they are hesitant about one or more …" at bounding box center [550, 334] width 674 height 102
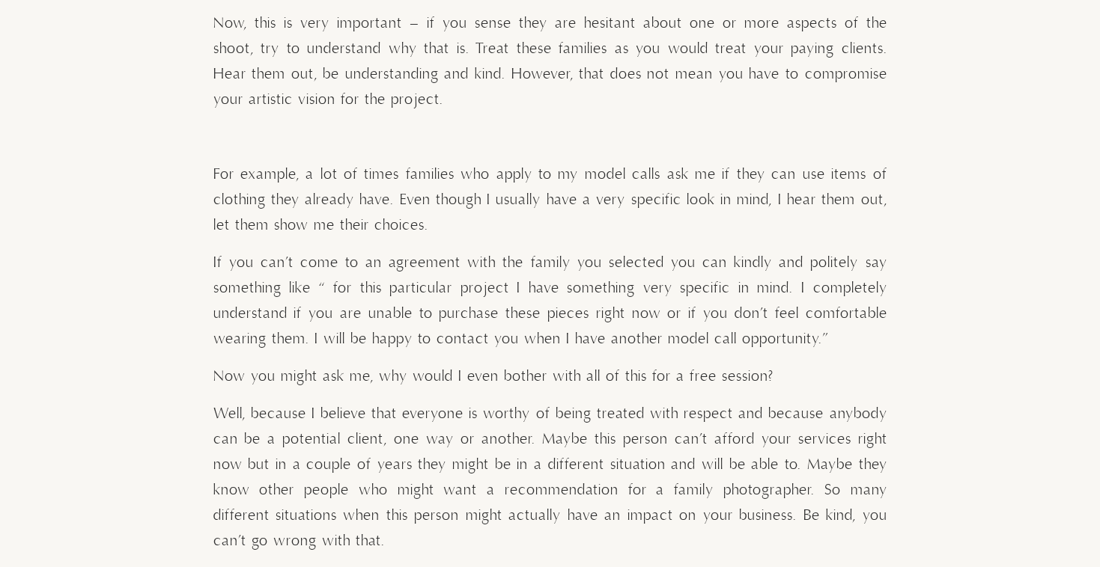
scroll to position [4100, 0]
drag, startPoint x: 484, startPoint y: 186, endPoint x: 513, endPoint y: 199, distance: 31.8
click at [513, 199] on p "For example, a lot of times families who apply to my model calls ask me if they…" at bounding box center [550, 200] width 674 height 76
click at [514, 199] on p "For example, a lot of times families who apply to my model calls ask me if they…" at bounding box center [550, 200] width 674 height 76
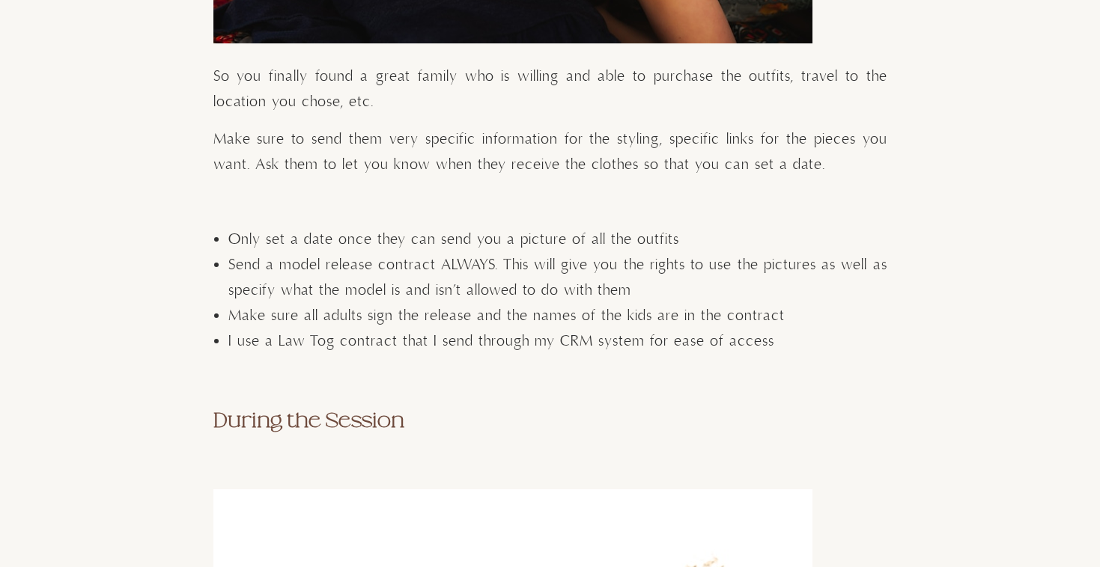
scroll to position [5151, 0]
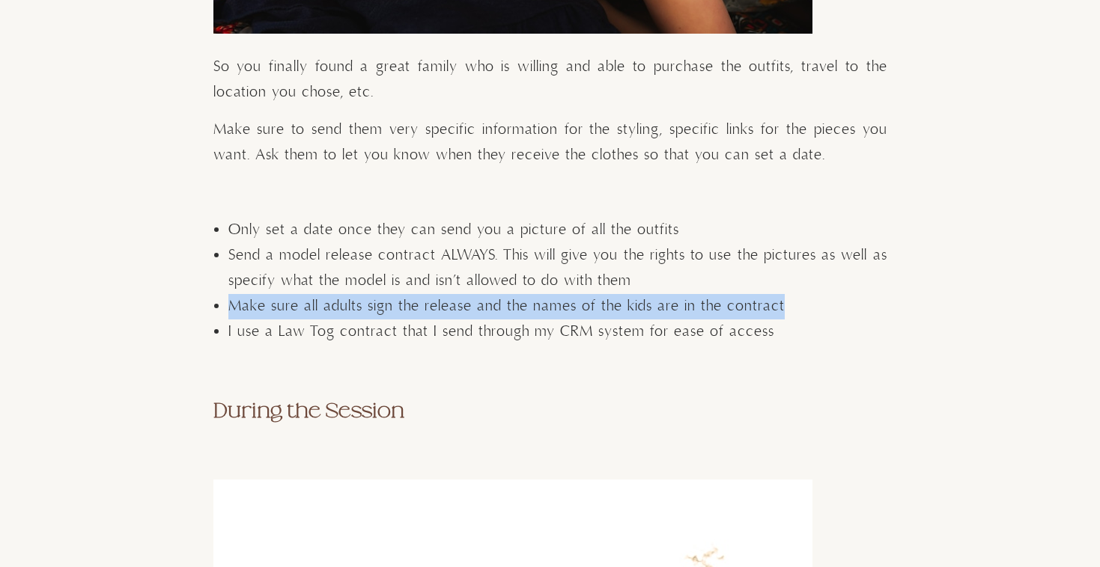
drag, startPoint x: 820, startPoint y: 287, endPoint x: 709, endPoint y: 255, distance: 115.4
click at [709, 256] on ul "Only set a date once they can send you a picture of all the outfits Send a mode…" at bounding box center [557, 281] width 659 height 127
click at [709, 255] on li "Send a model release contract ALWAYS. This will give you the rights to use the …" at bounding box center [557, 268] width 659 height 51
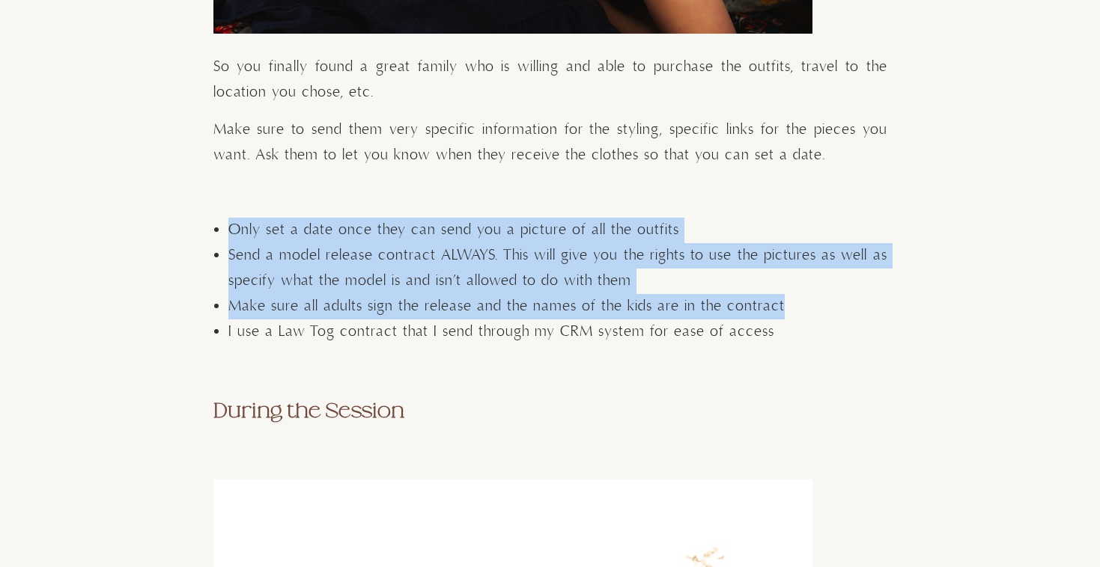
drag, startPoint x: 604, startPoint y: 177, endPoint x: 775, endPoint y: 279, distance: 199.1
click at [775, 294] on li "Make sure all adults sign the release and the names of the kids are in the cont…" at bounding box center [557, 306] width 659 height 25
drag, startPoint x: 802, startPoint y: 290, endPoint x: 597, endPoint y: 171, distance: 237.4
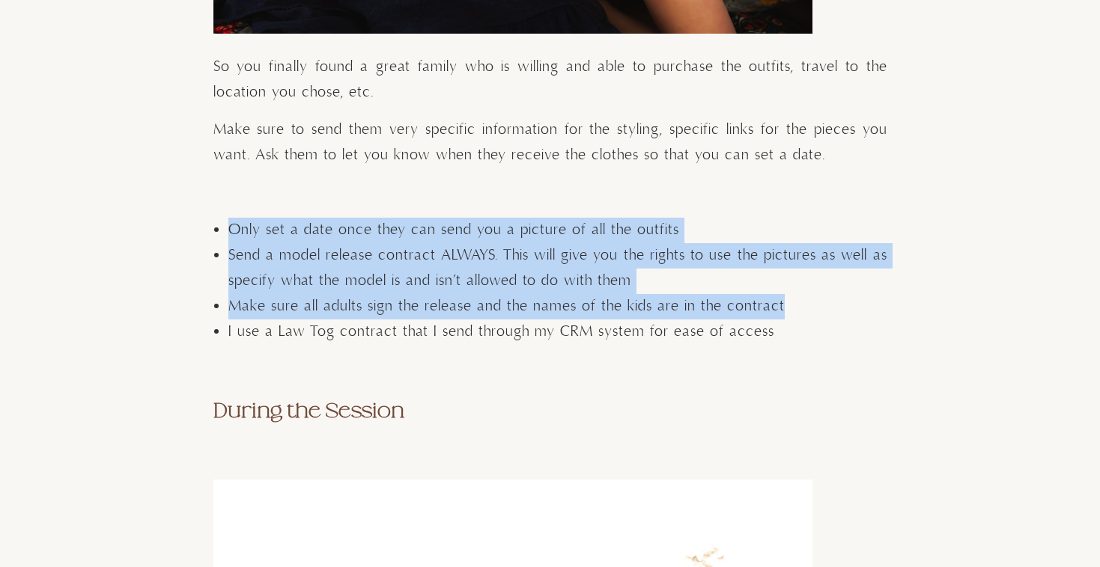
click at [597, 180] on p at bounding box center [550, 192] width 674 height 25
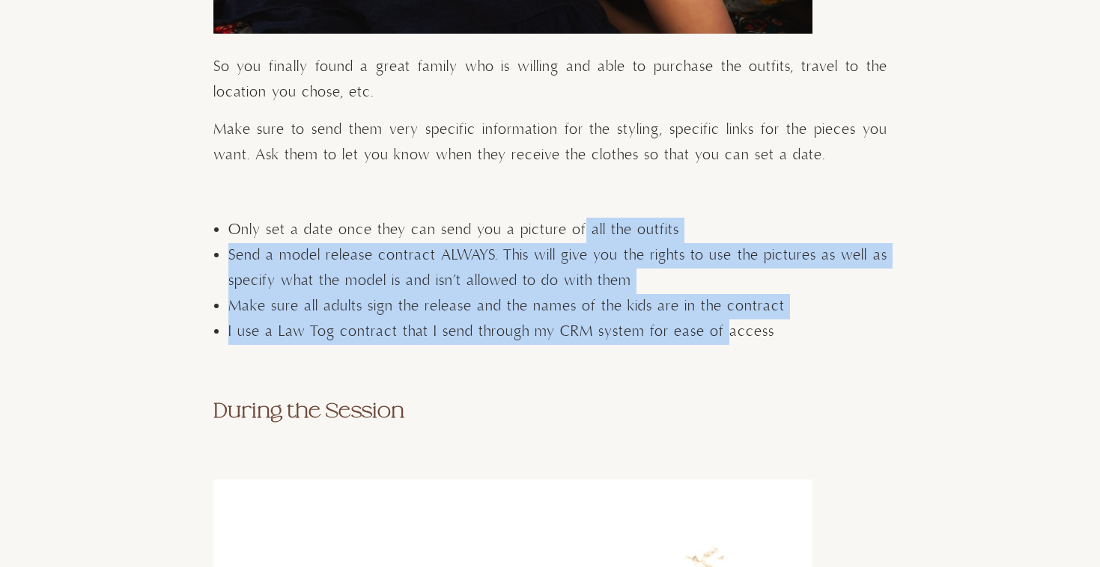
drag, startPoint x: 577, startPoint y: 202, endPoint x: 722, endPoint y: 299, distance: 174.4
click at [722, 299] on ul "Only set a date once they can send you a picture of all the outfits Send a mode…" at bounding box center [557, 281] width 659 height 127
click at [722, 323] on span "I use a Law Tog contract that I send through my CRM system for ease of access" at bounding box center [501, 332] width 546 height 19
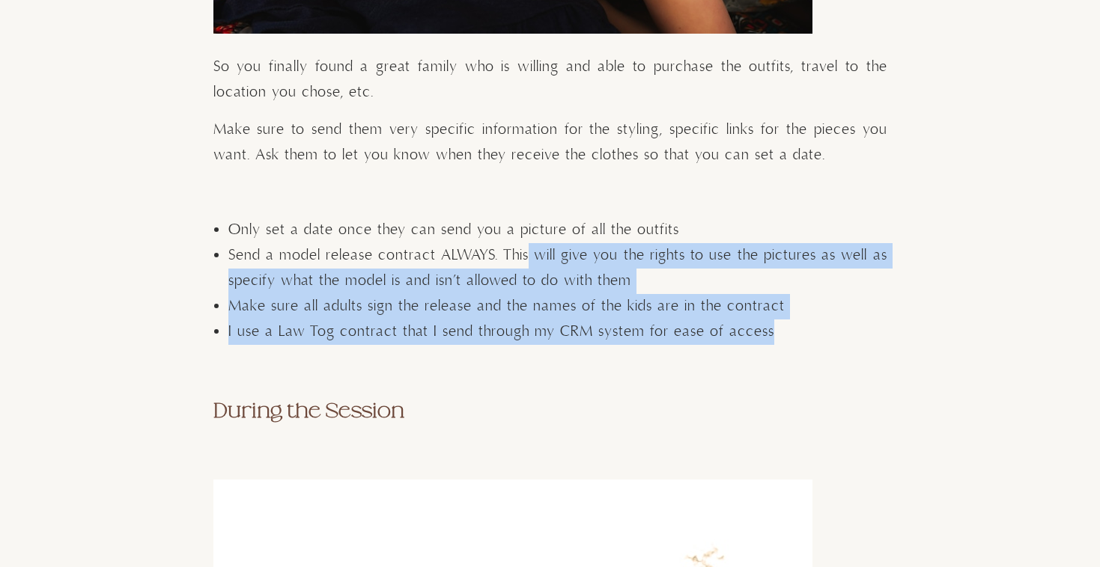
drag, startPoint x: 722, startPoint y: 299, endPoint x: 520, endPoint y: 224, distance: 216.2
click at [520, 225] on ul "Only set a date once they can send you a picture of all the outfits Send a mode…" at bounding box center [557, 281] width 659 height 127
click at [520, 246] on span "Send a model release contract ALWAYS. This will give you the rights to use the …" at bounding box center [557, 268] width 659 height 44
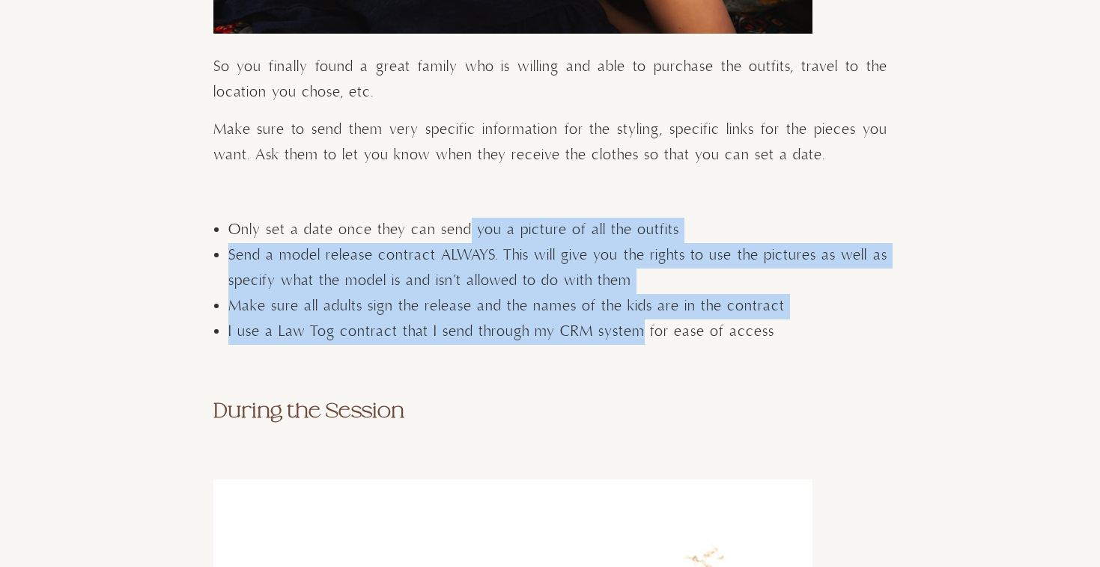
drag, startPoint x: 466, startPoint y: 201, endPoint x: 637, endPoint y: 309, distance: 202.3
click at [637, 309] on ul "Only set a date once they can send you a picture of all the outfits Send a mode…" at bounding box center [557, 281] width 659 height 127
click at [637, 323] on span "I use a Law Tog contract that I send through my CRM system for ease of access" at bounding box center [501, 332] width 546 height 19
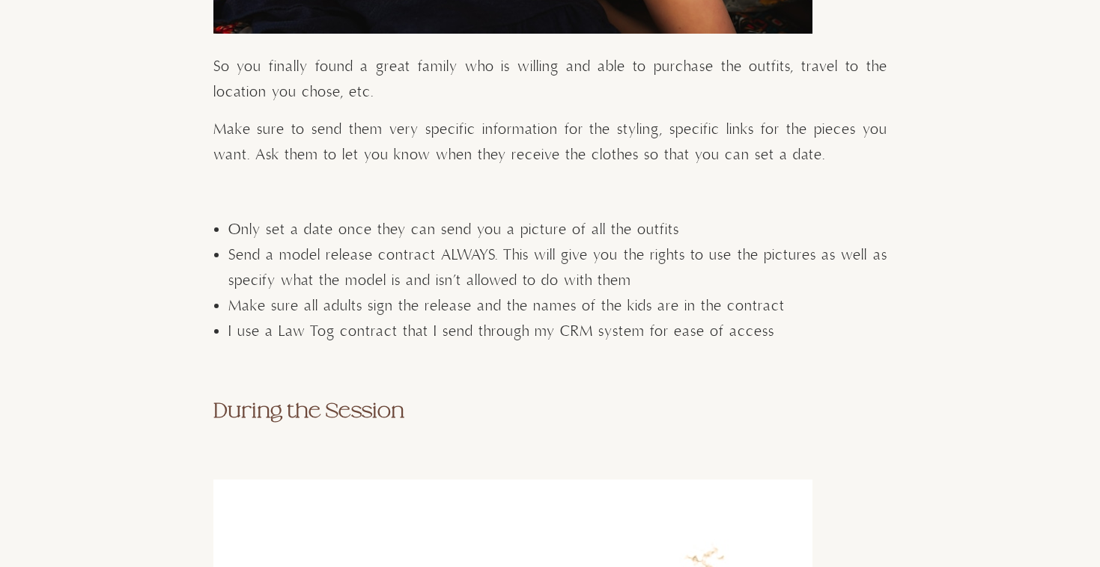
click at [415, 243] on li "Send a model release contract ALWAYS. This will give you the rights to use the …" at bounding box center [557, 268] width 659 height 51
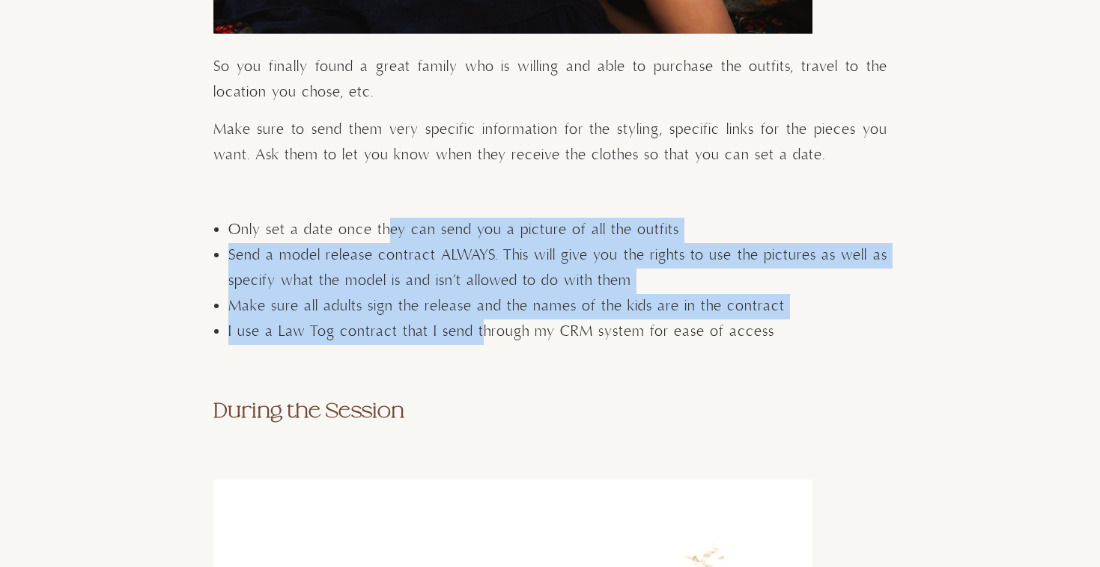
drag, startPoint x: 383, startPoint y: 210, endPoint x: 475, endPoint y: 294, distance: 125.1
click at [475, 294] on ul "Only set a date once they can send you a picture of all the outfits Send a mode…" at bounding box center [557, 281] width 659 height 127
click at [475, 320] on li "I use a Law Tog contract that I send through my CRM system for ease of access" at bounding box center [557, 332] width 659 height 25
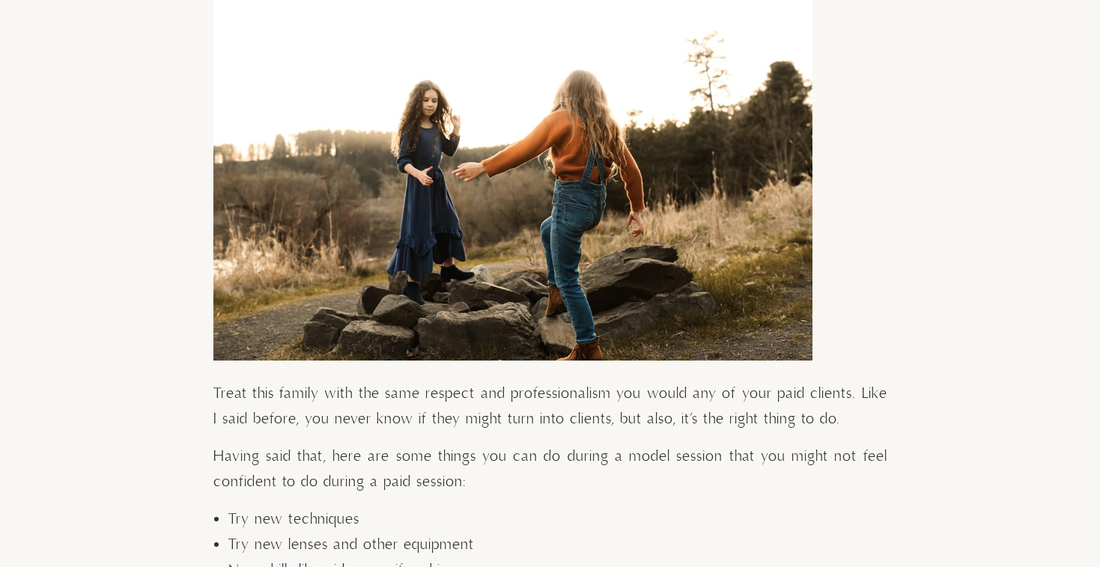
scroll to position [5668, 0]
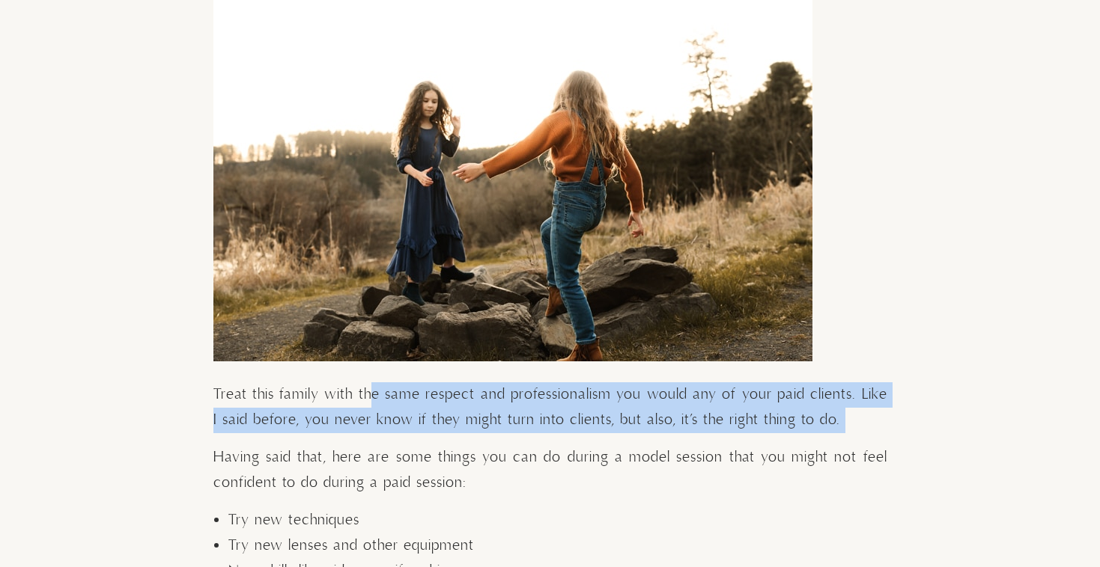
drag, startPoint x: 369, startPoint y: 366, endPoint x: 488, endPoint y: 414, distance: 128.3
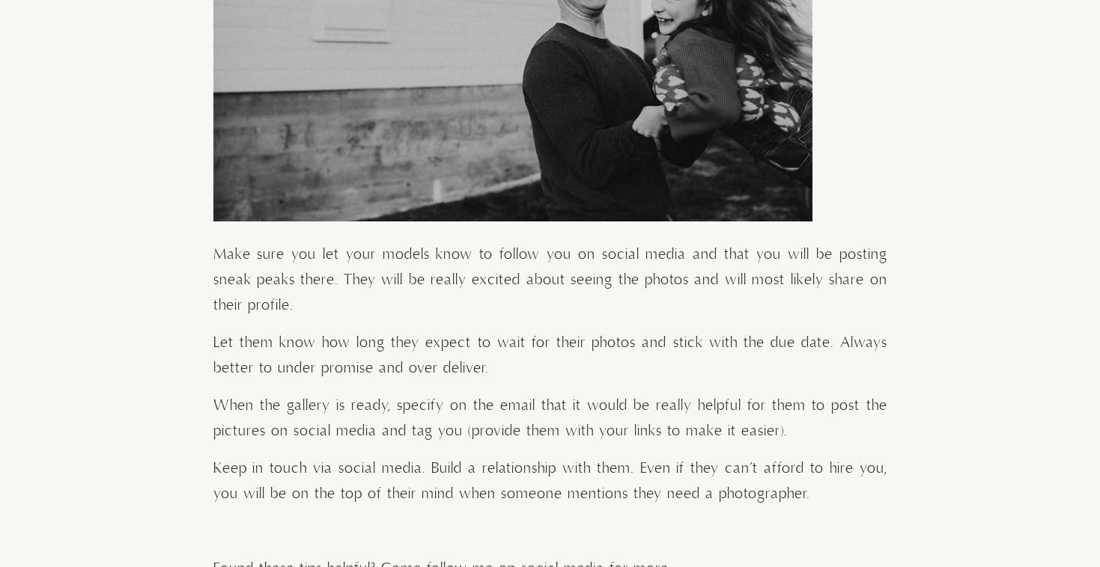
scroll to position [6567, 0]
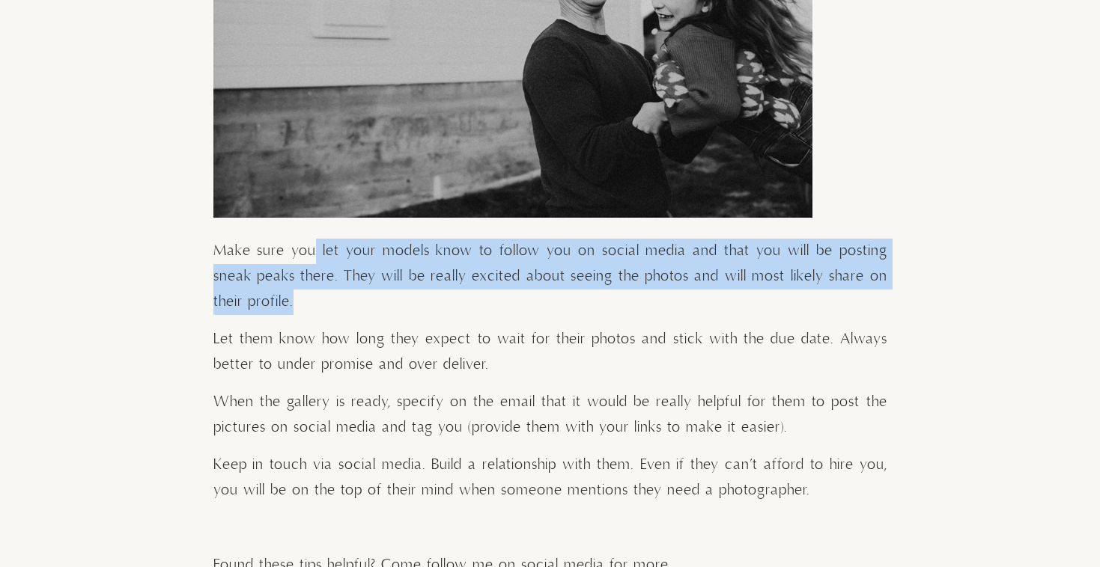
drag, startPoint x: 314, startPoint y: 220, endPoint x: 389, endPoint y: 275, distance: 93.7
click at [389, 275] on p "Make sure you let your models know to follow you on social media and that you w…" at bounding box center [550, 277] width 674 height 76
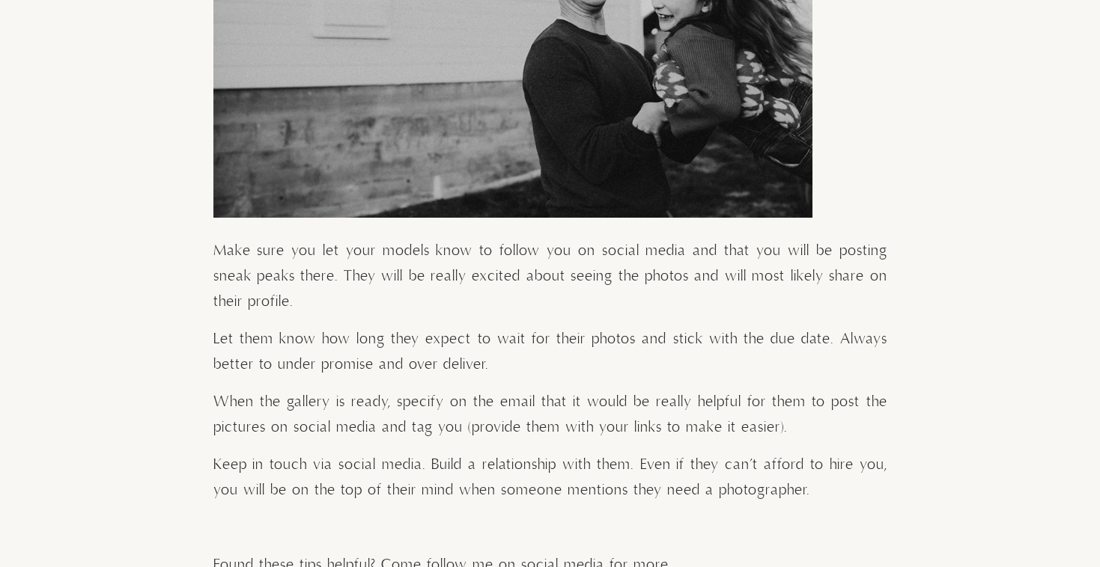
drag, startPoint x: 400, startPoint y: 276, endPoint x: 374, endPoint y: 276, distance: 25.5
click at [374, 276] on p "Make sure you let your models know to follow you on social media and that you w…" at bounding box center [550, 277] width 674 height 76
click at [375, 276] on p "Make sure you let your models know to follow you on social media and that you w…" at bounding box center [550, 277] width 674 height 76
drag, startPoint x: 376, startPoint y: 276, endPoint x: 365, endPoint y: 276, distance: 10.5
click at [365, 276] on p "Make sure you let your models know to follow you on social media and that you w…" at bounding box center [550, 277] width 674 height 76
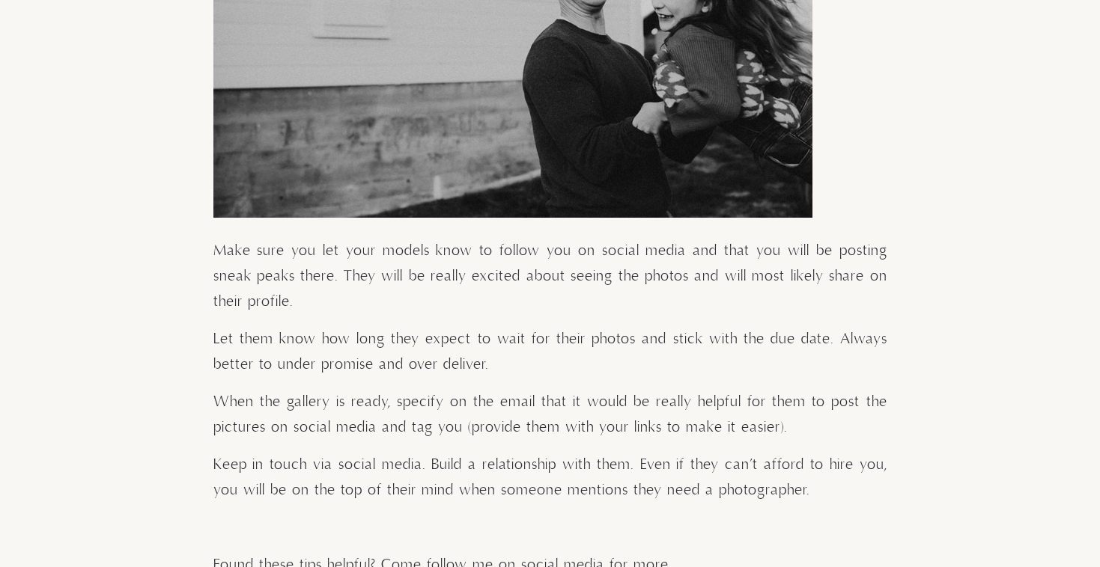
click at [367, 277] on p "Make sure you let your models know to follow you on social media and that you w…" at bounding box center [550, 277] width 674 height 76
drag, startPoint x: 367, startPoint y: 277, endPoint x: 369, endPoint y: 299, distance: 22.6
drag, startPoint x: 503, startPoint y: 344, endPoint x: 479, endPoint y: 347, distance: 24.2
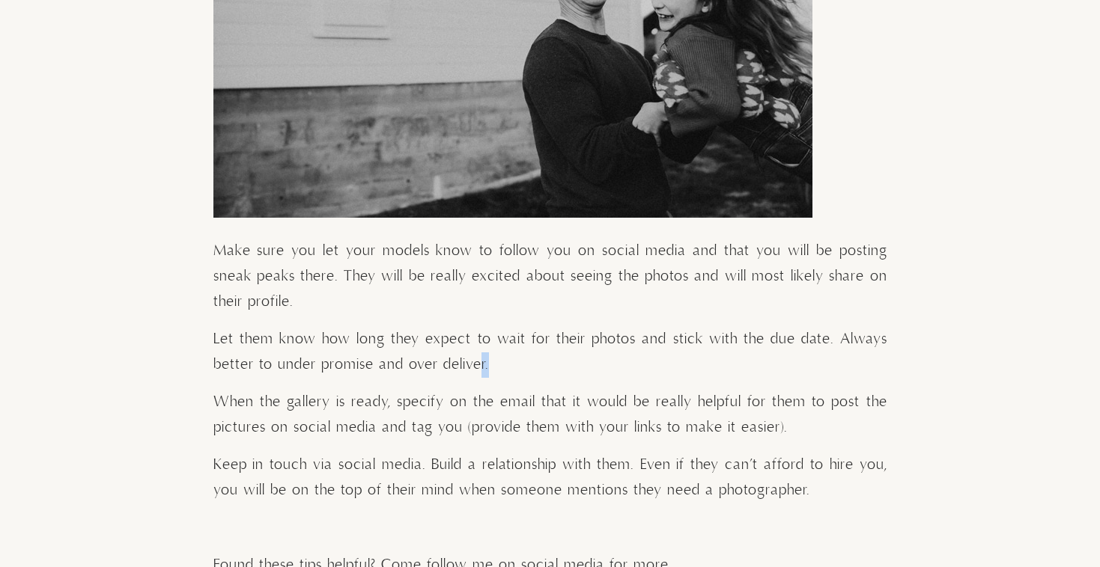
click at [479, 347] on p "Let them know how long they expect to wait for their photos and stick with the …" at bounding box center [550, 352] width 674 height 51
click at [506, 338] on p "Let them know how long they expect to wait for their photos and stick with the …" at bounding box center [550, 352] width 674 height 51
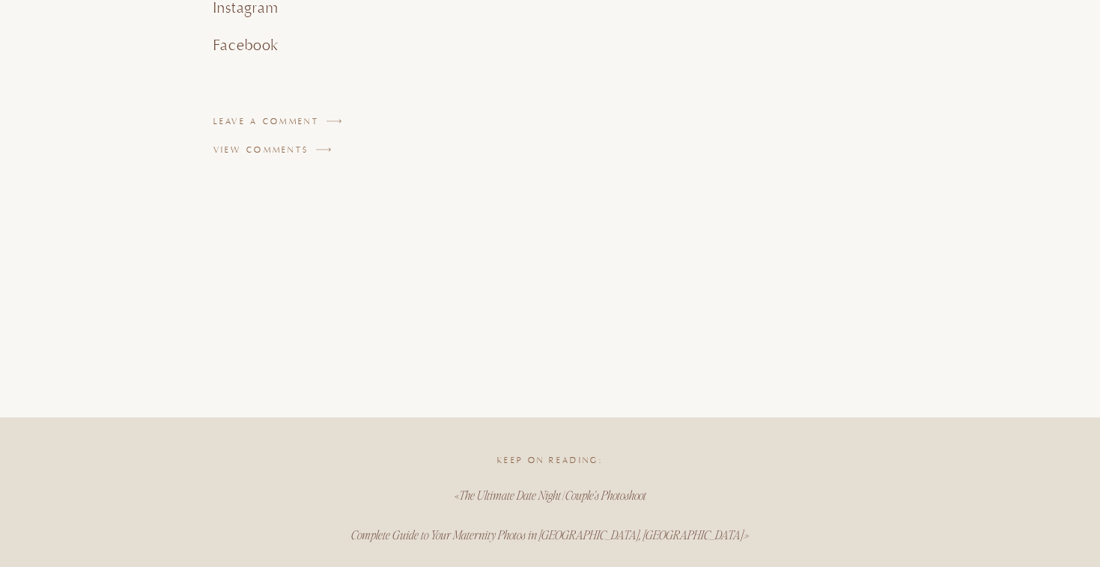
scroll to position [7211, 0]
